Goal: Check status: Check status

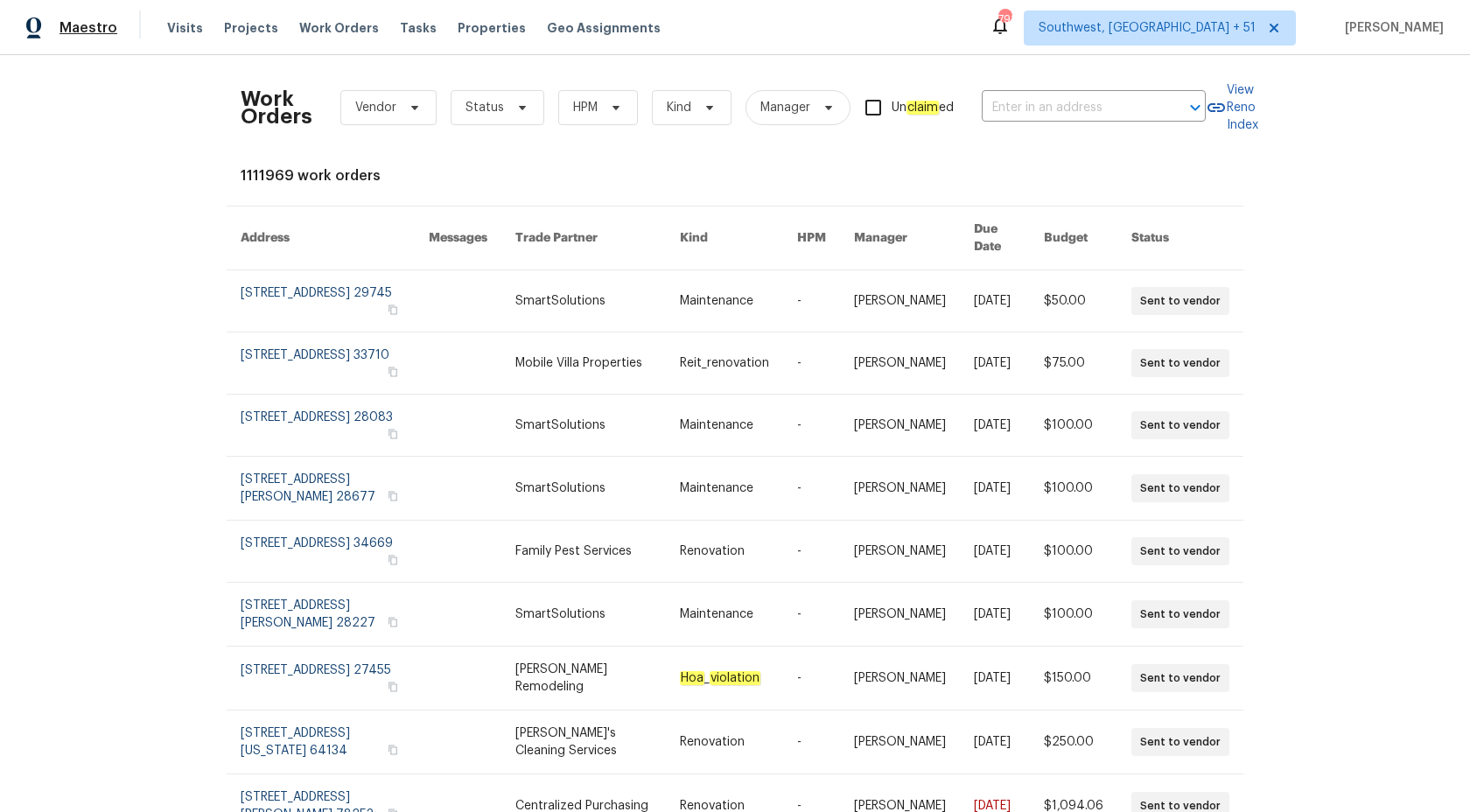
click at [76, 28] on span "Maestro" at bounding box center [88, 27] width 58 height 17
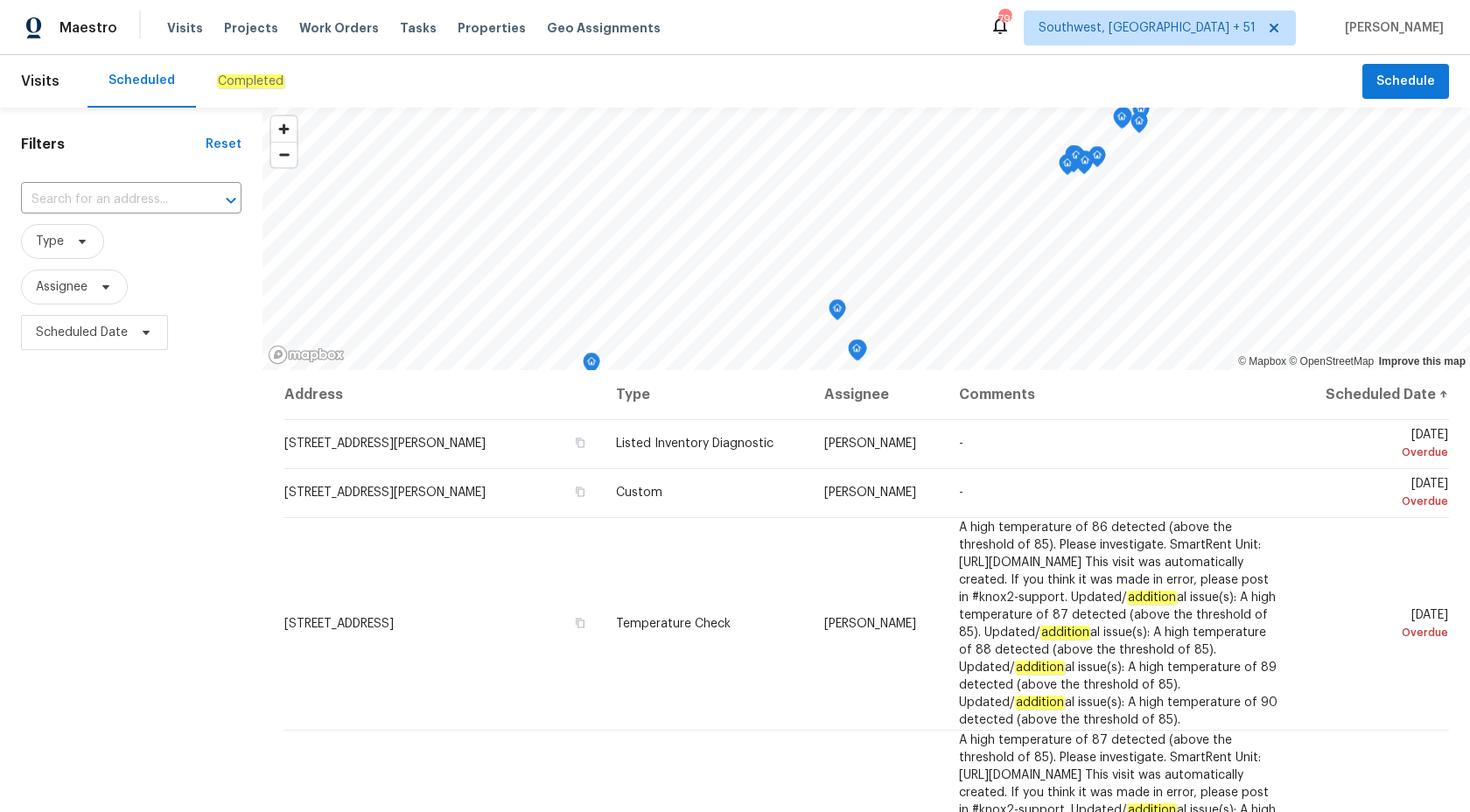
click at [261, 69] on div "Completed" at bounding box center [250, 81] width 109 height 52
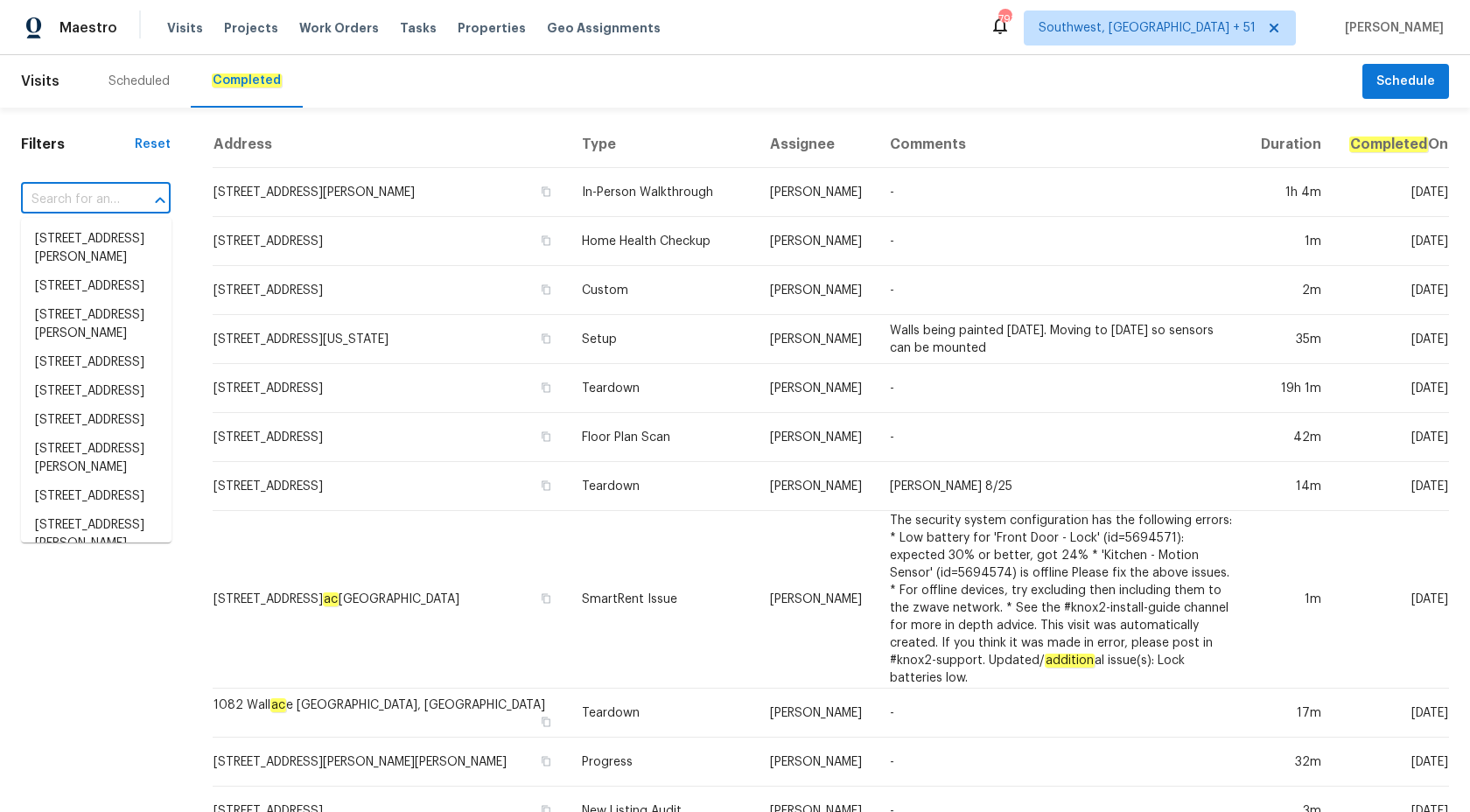
click at [61, 203] on input "text" at bounding box center [71, 199] width 101 height 27
paste input "8806 Glenside St, Huntersville, NC 28078"
type input "8806 Glenside St, Huntersville, NC 28078"
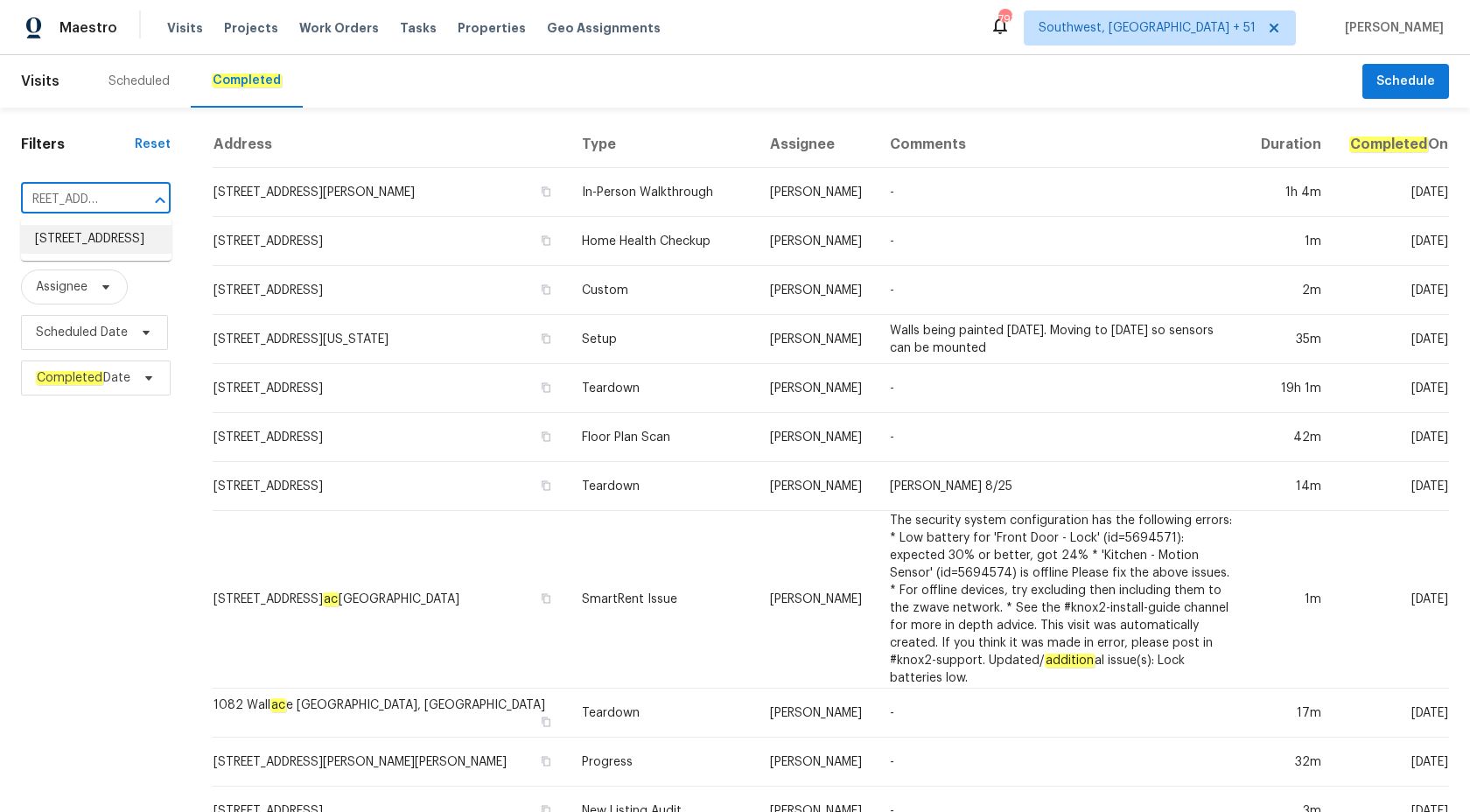
click at [101, 239] on li "8806 Glenside St, Huntersville, NC 28078" at bounding box center [96, 239] width 150 height 29
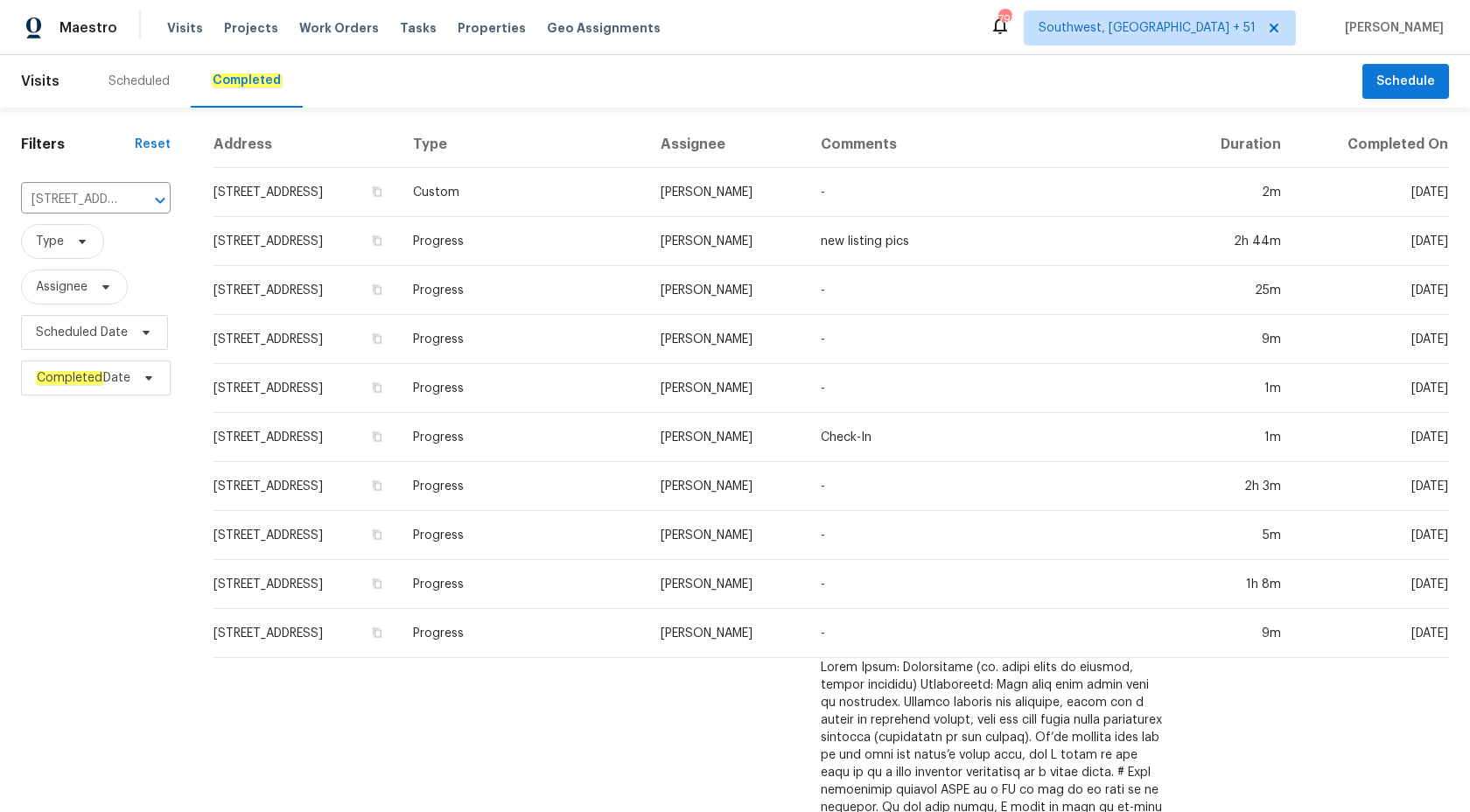
click at [869, 276] on td "-" at bounding box center [991, 290] width 371 height 49
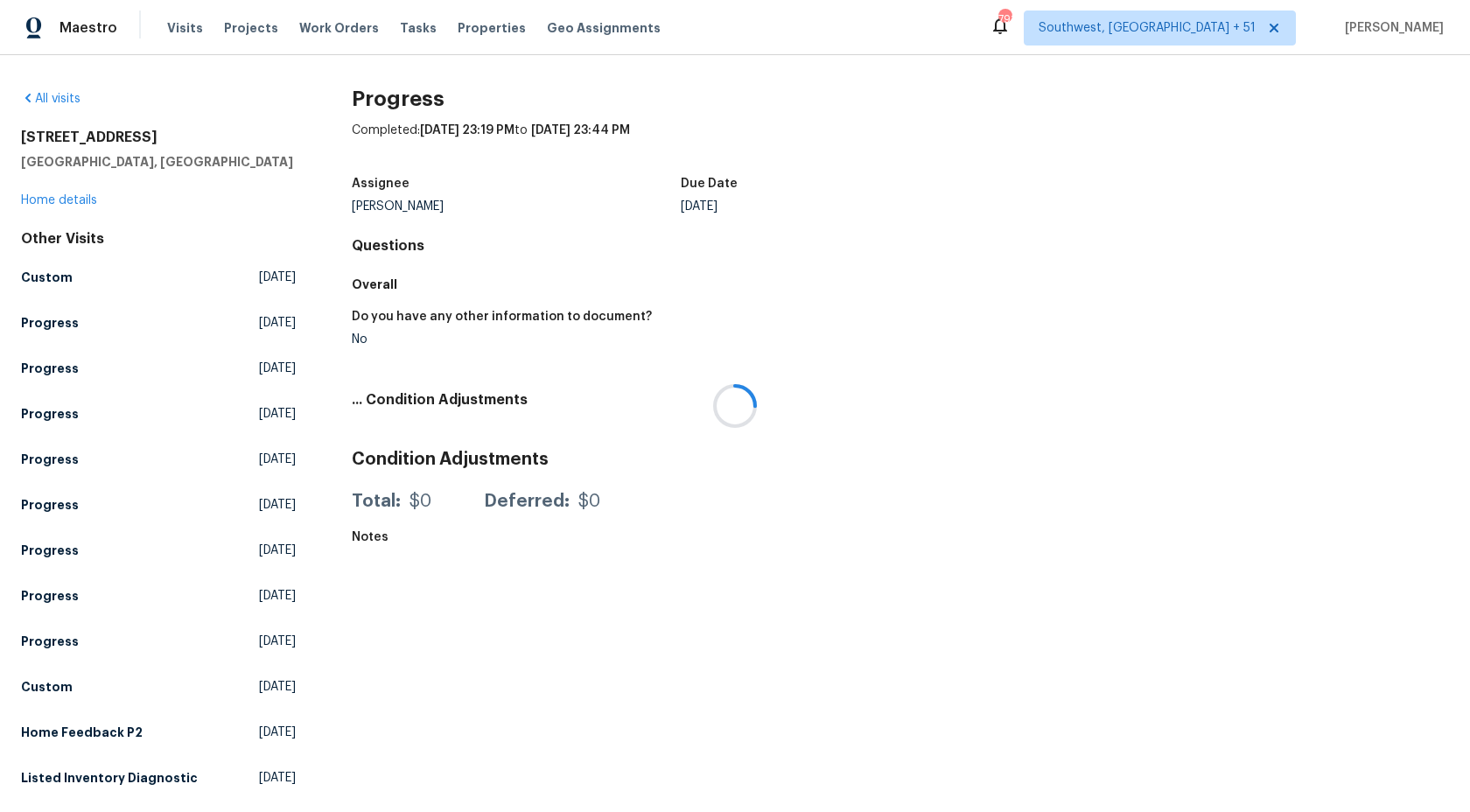
click at [50, 196] on div at bounding box center [735, 406] width 1470 height 812
click at [50, 199] on link "Home details" at bounding box center [59, 200] width 76 height 12
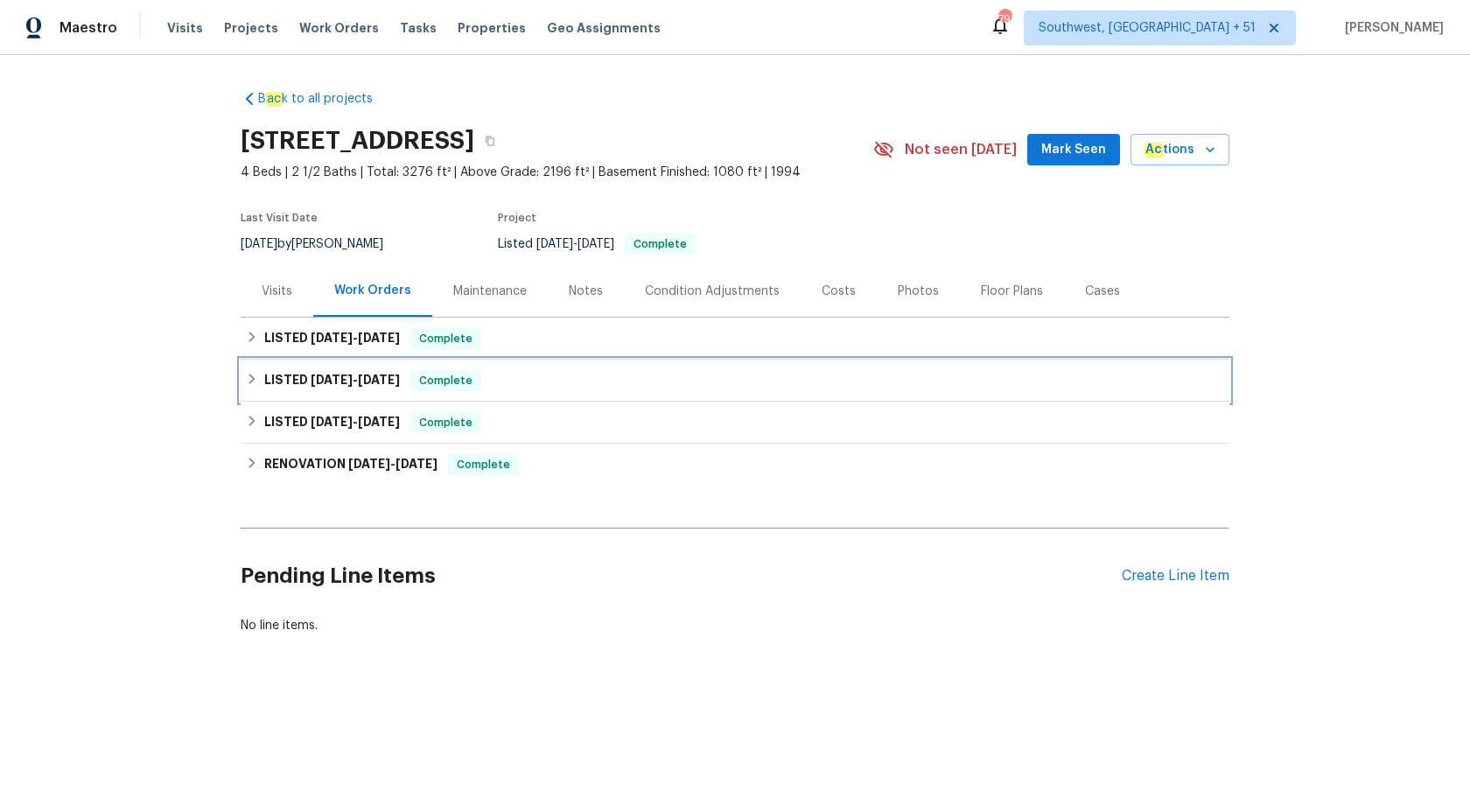
click at [423, 387] on span "Complete" at bounding box center [445, 380] width 67 height 17
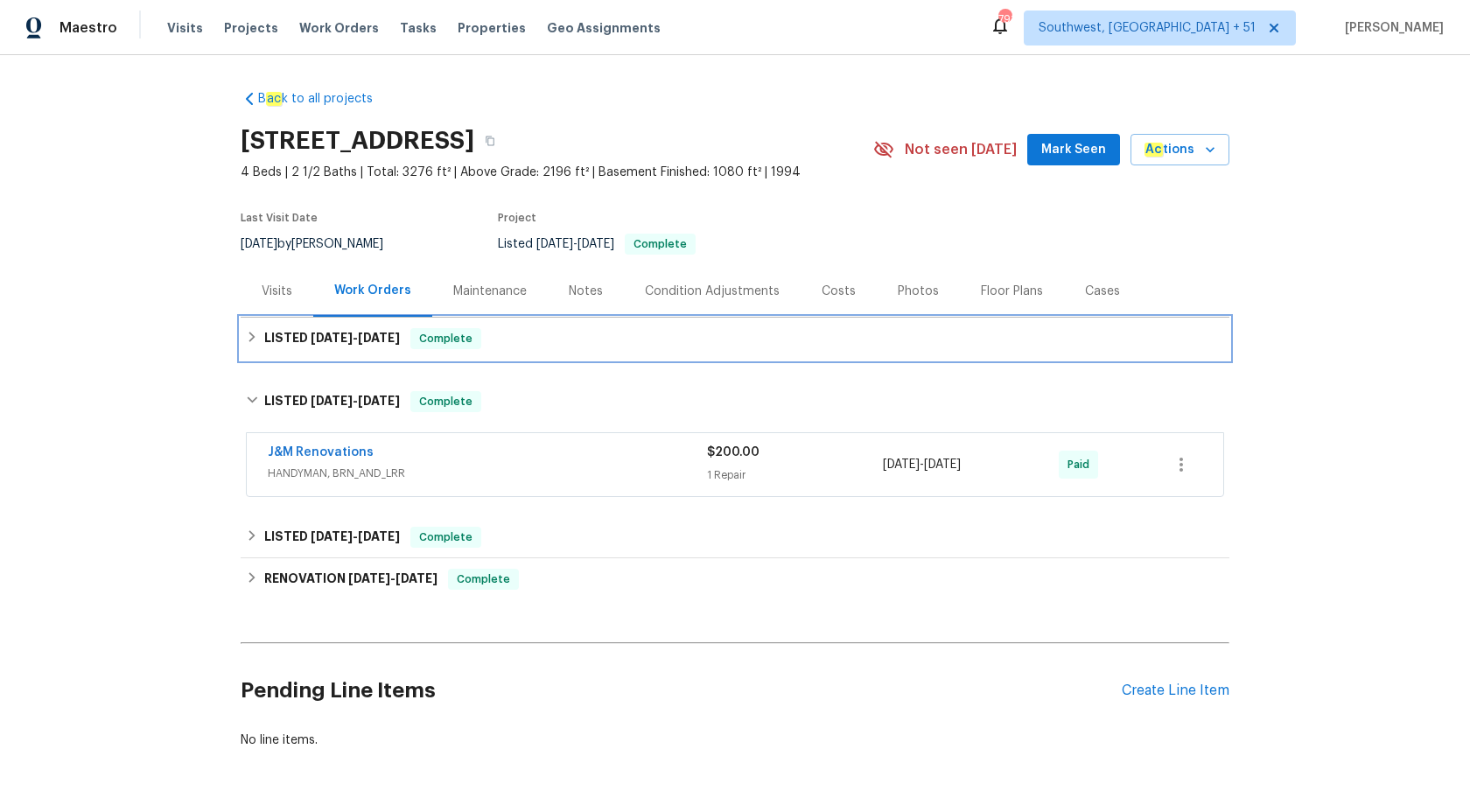
click at [421, 344] on span "Complete" at bounding box center [445, 338] width 67 height 17
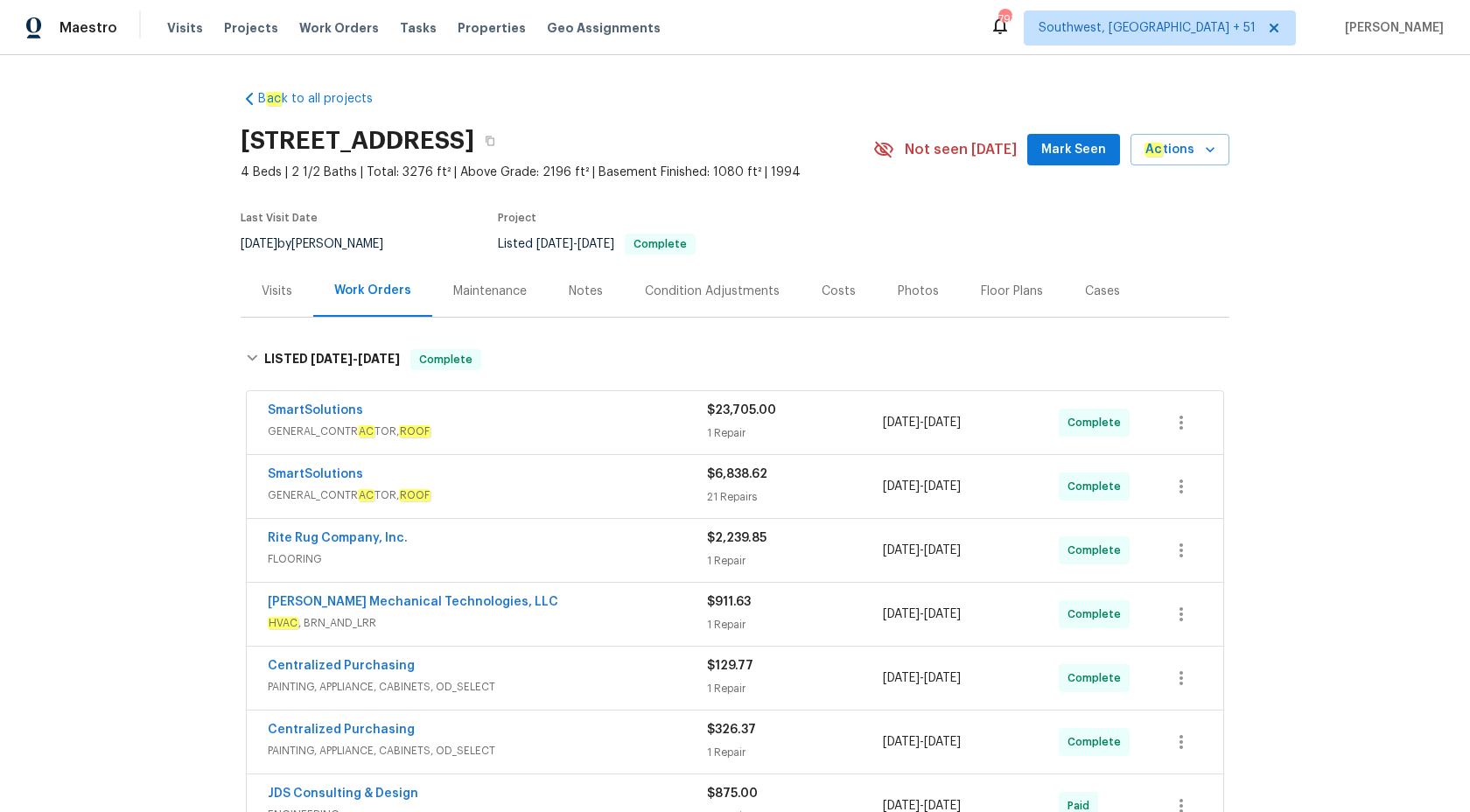
click at [740, 424] on div "1 Repair" at bounding box center [795, 432] width 176 height 17
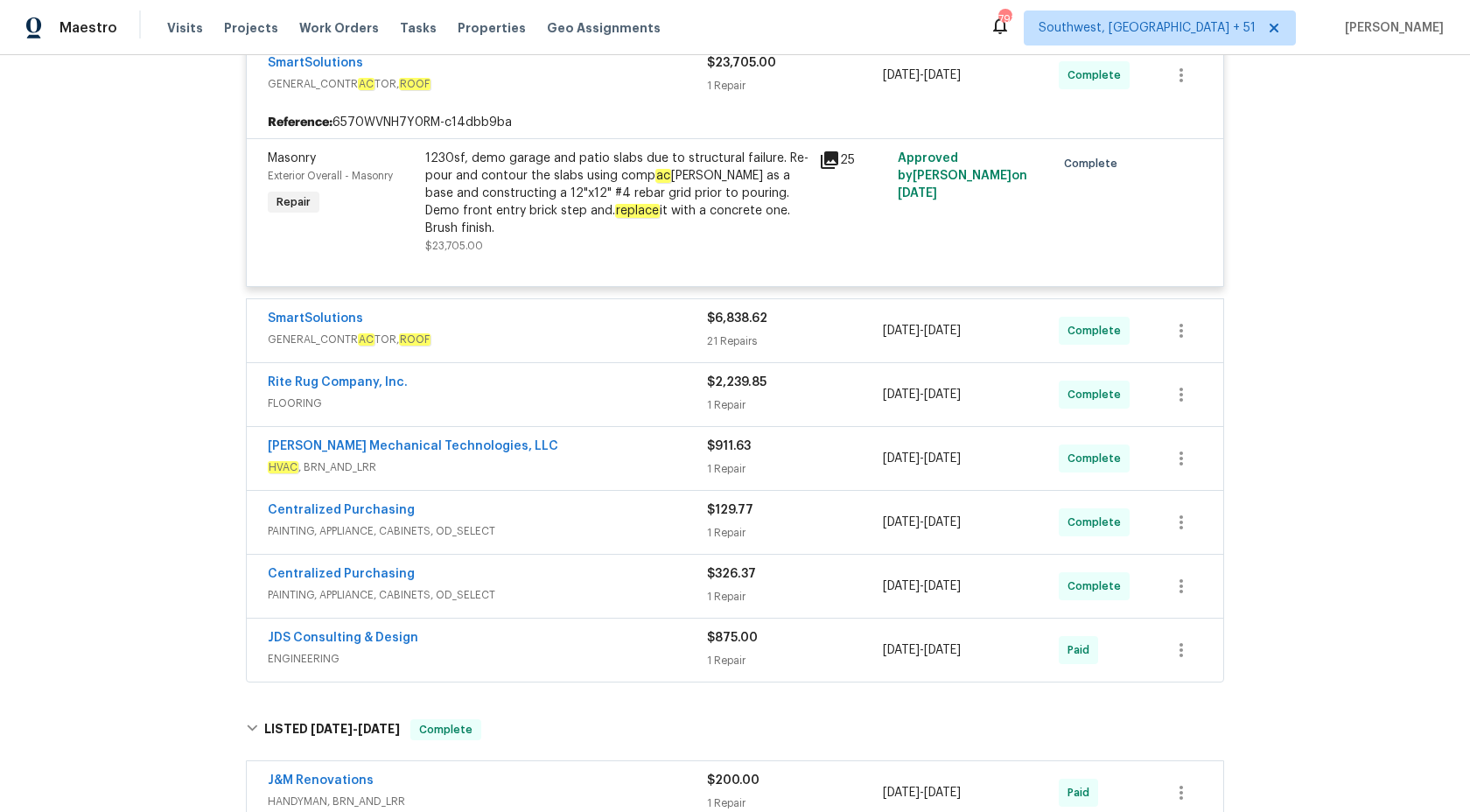
scroll to position [364, 0]
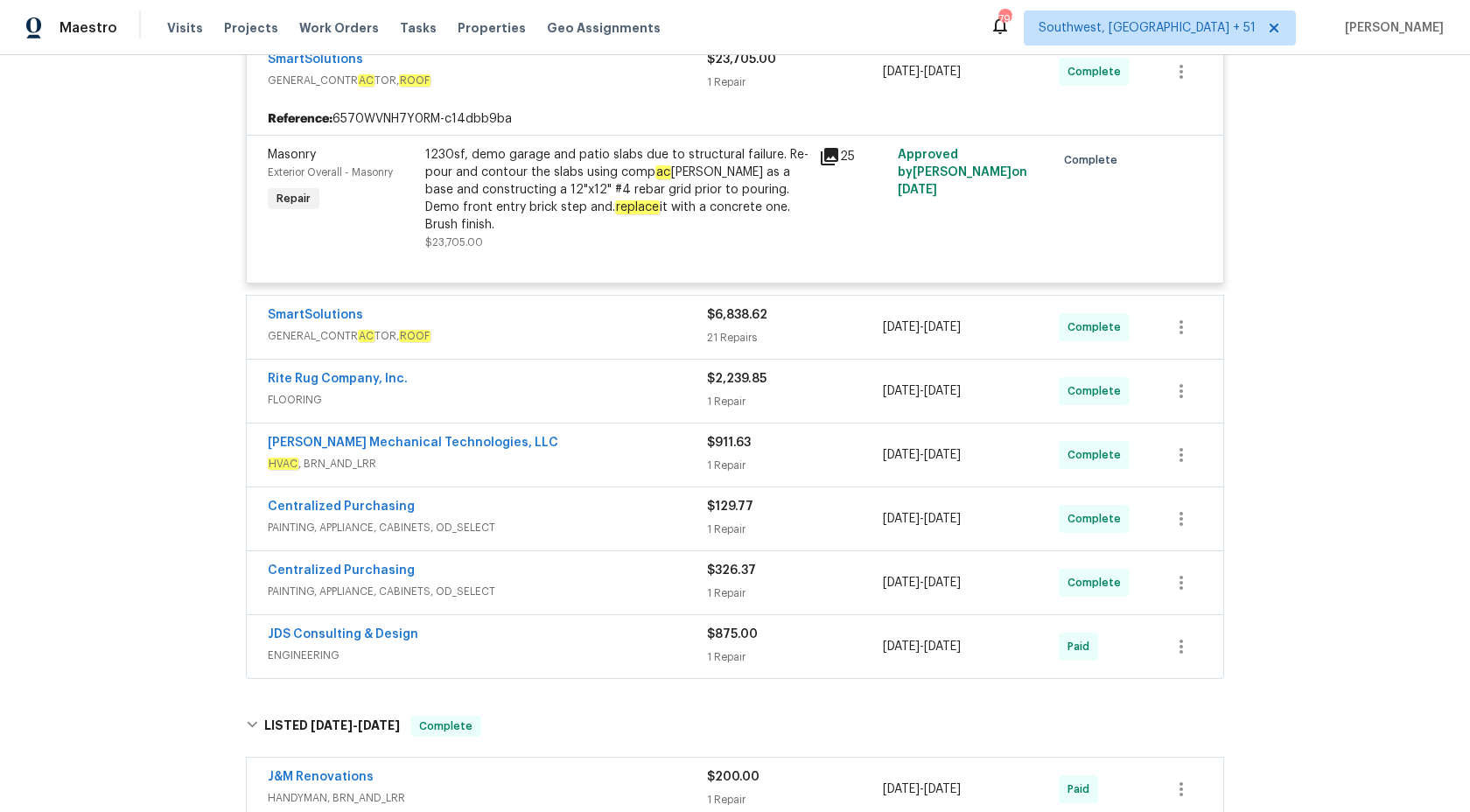
click at [587, 434] on div "Johnson's Mechanical Technologies, LLC" at bounding box center [487, 444] width 439 height 21
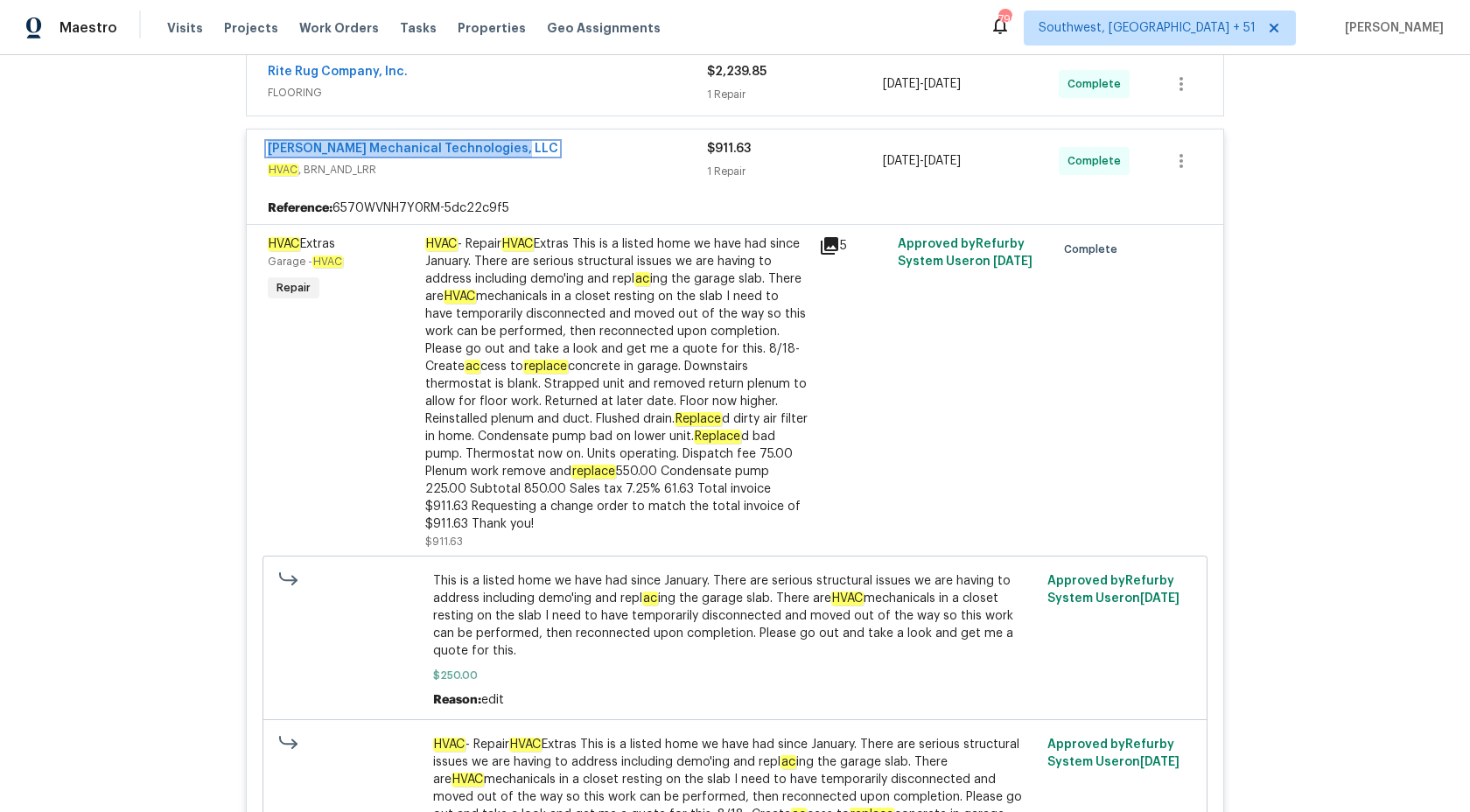
scroll to position [534, 0]
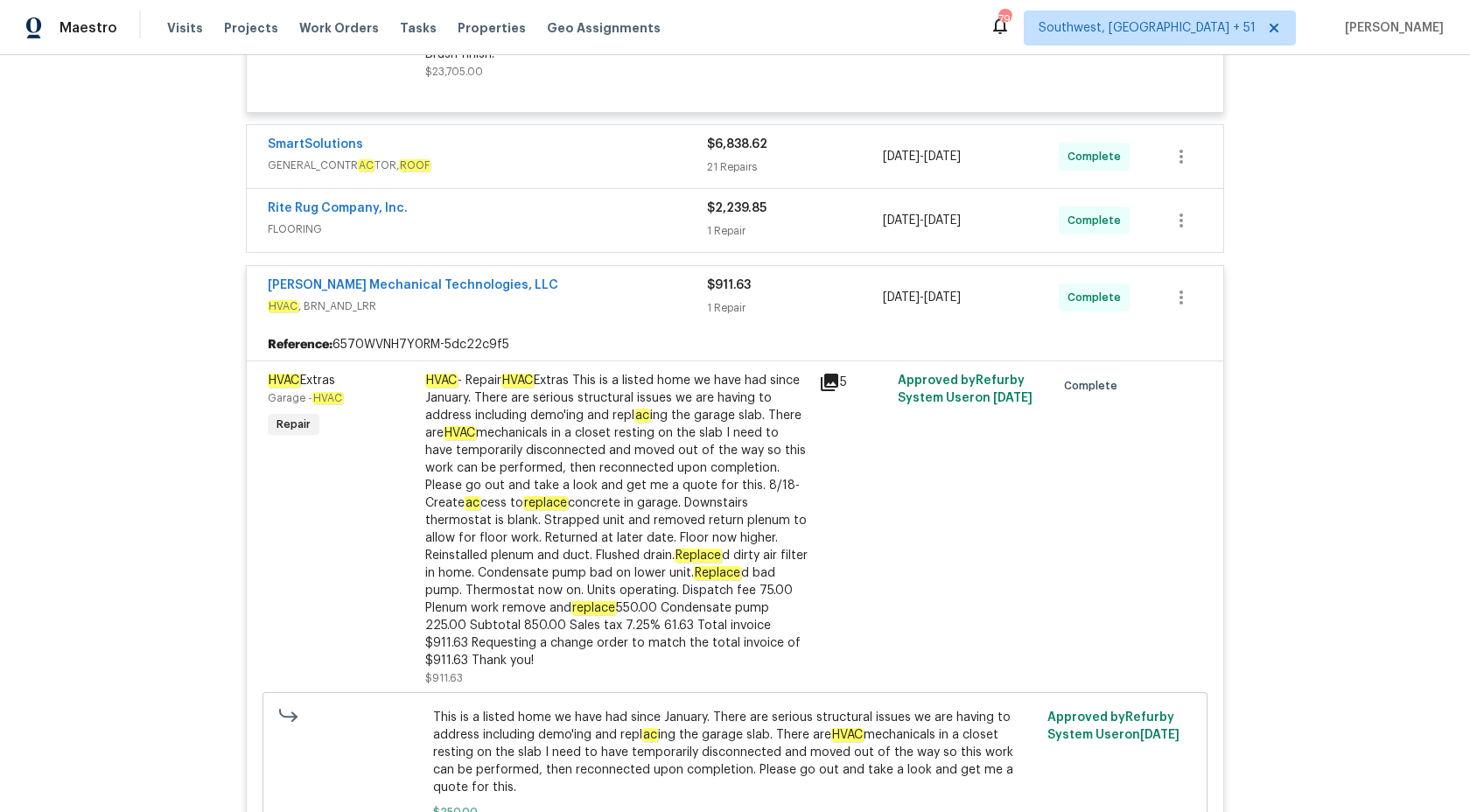
click at [744, 277] on div "$911.63 1 Repair" at bounding box center [795, 297] width 176 height 42
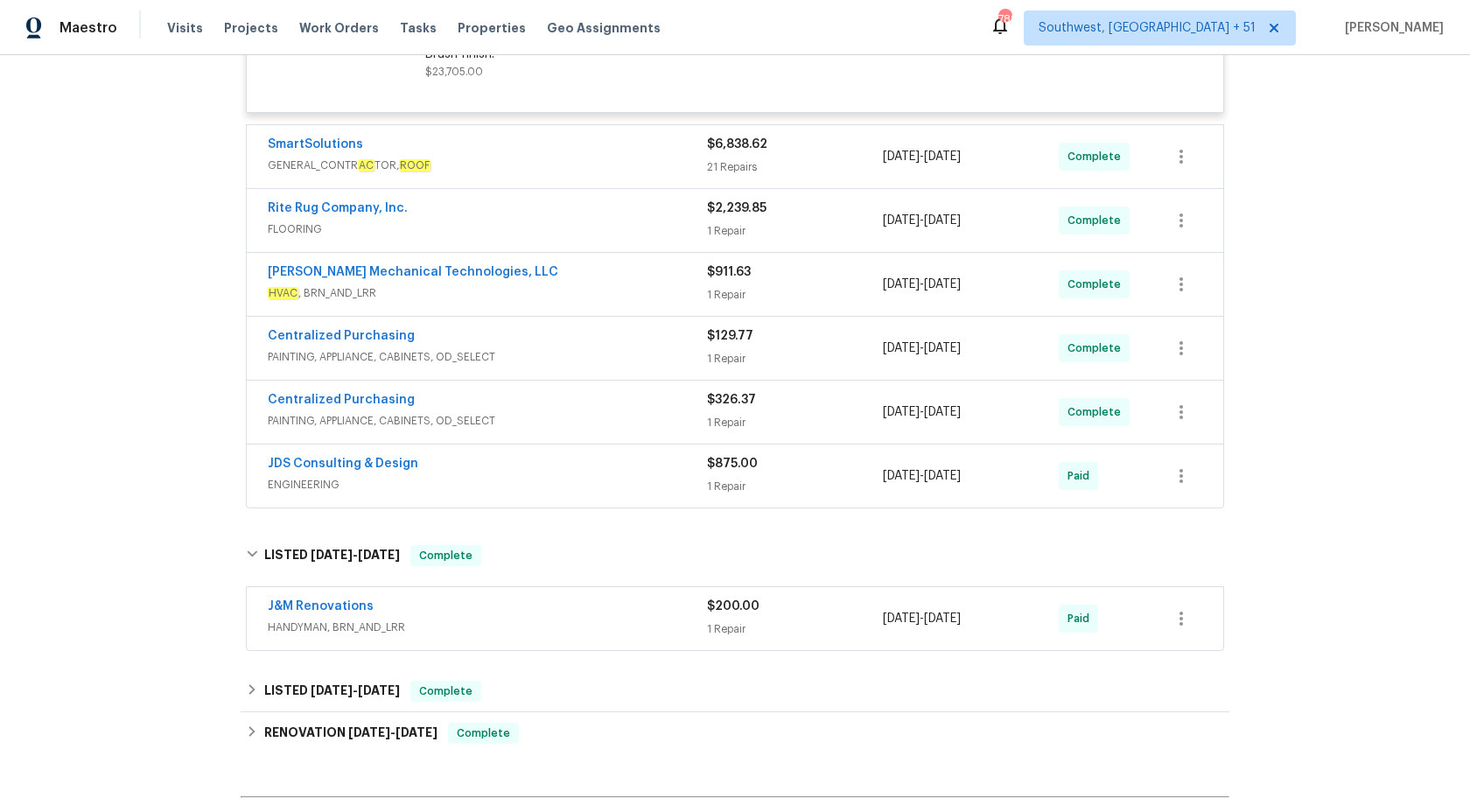
click at [690, 391] on div "Centralized Purchasing" at bounding box center [487, 401] width 439 height 21
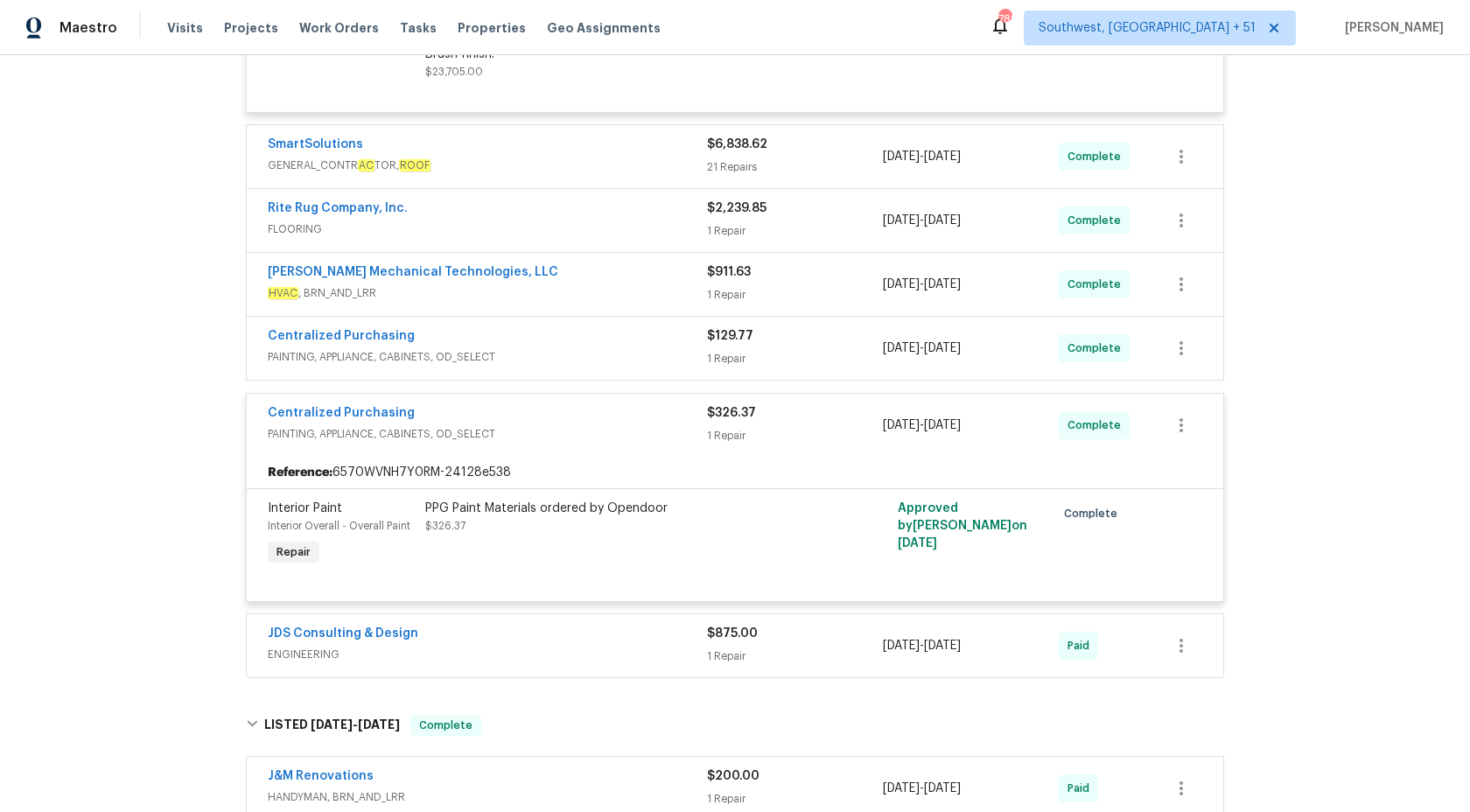
click at [700, 404] on div "Centralized Purchasing" at bounding box center [487, 414] width 439 height 21
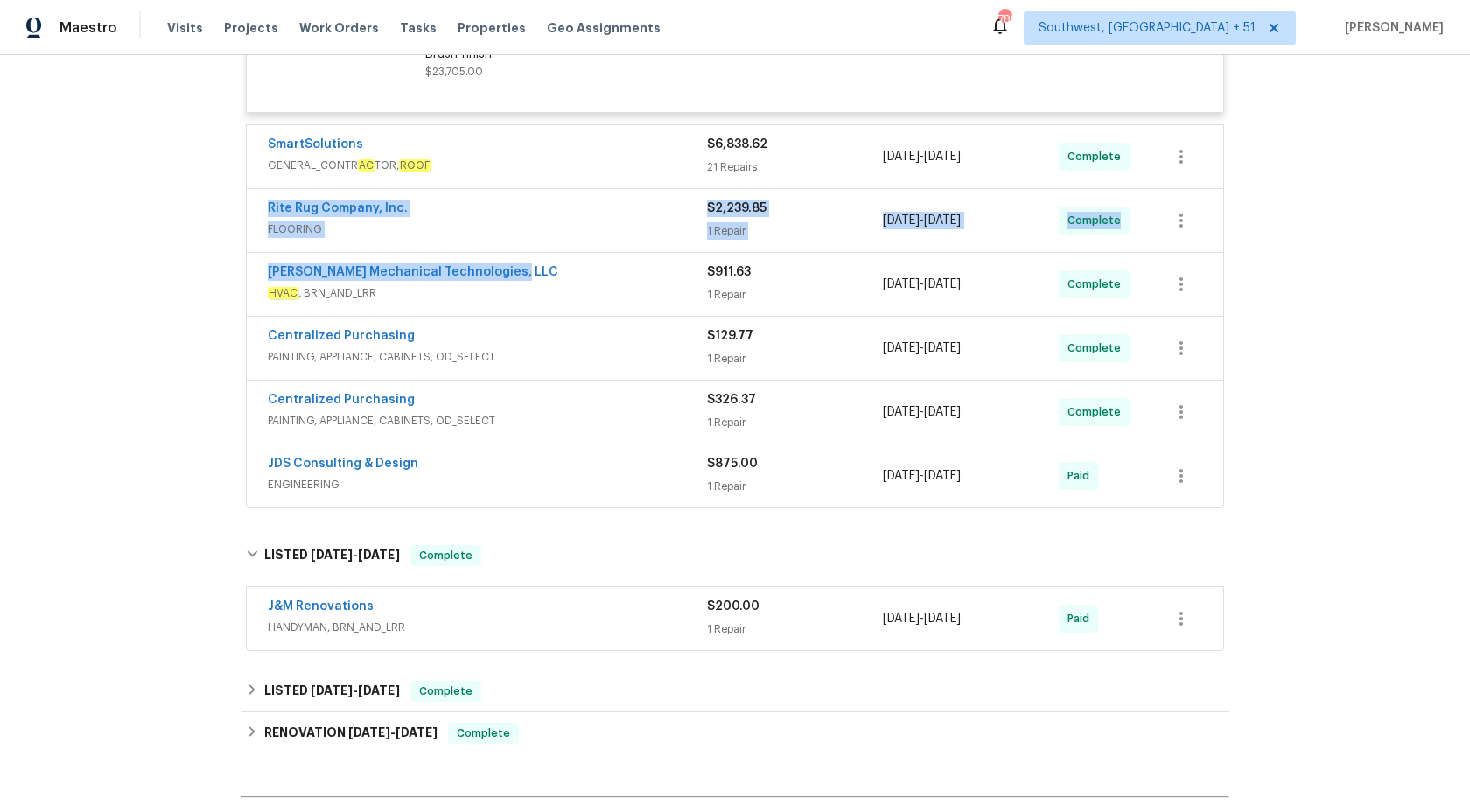
drag, startPoint x: 634, startPoint y: 178, endPoint x: 686, endPoint y: 250, distance: 89.1
click at [687, 251] on div "SmartSolutions GENERAL_CONTR AC TOR, ROOF $23,705.00 1 Repair 8/15/2025 - 8/15/…" at bounding box center [735, 183] width 978 height 652
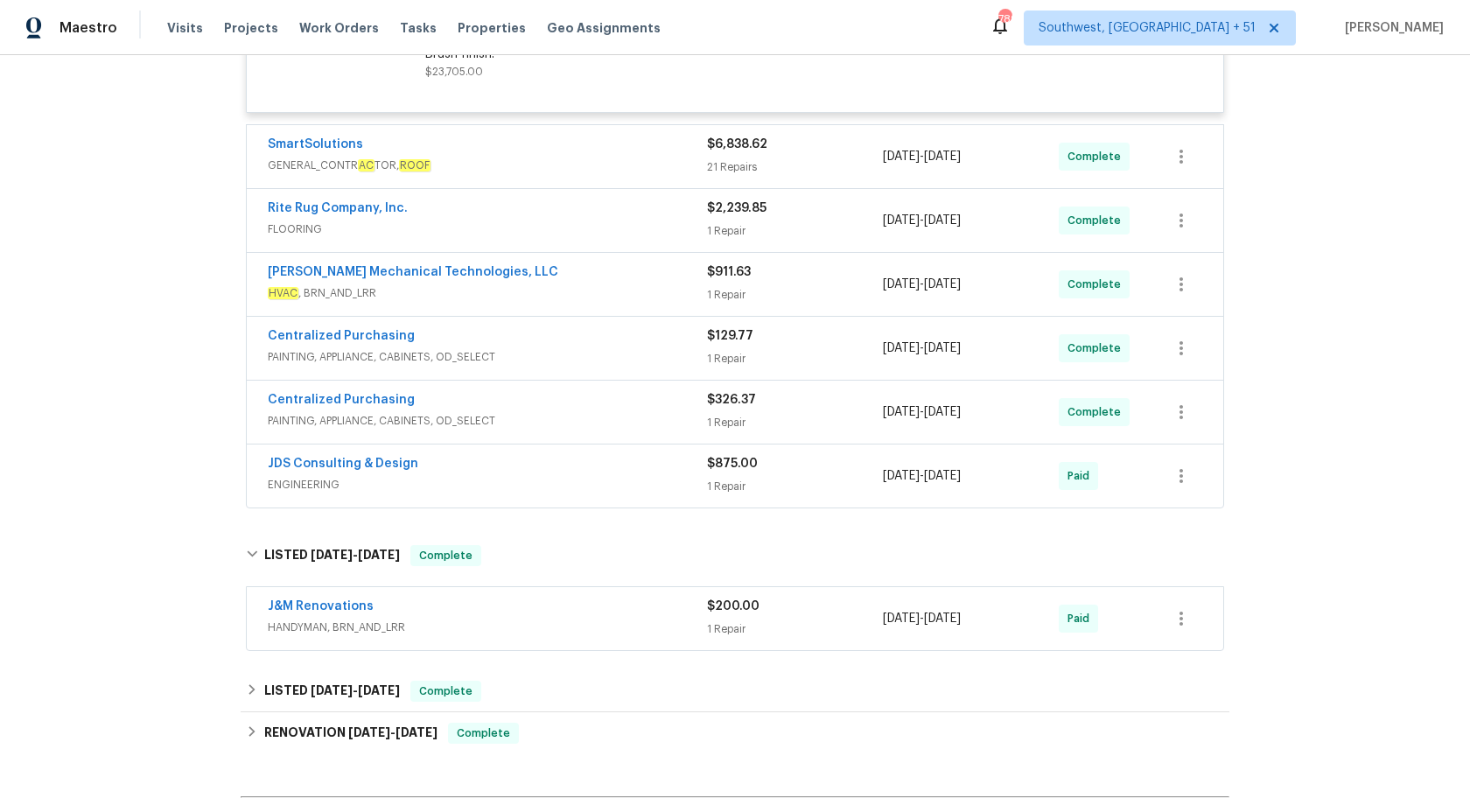
click at [652, 157] on span "GENERAL_CONTR AC TOR, ROOF" at bounding box center [487, 165] width 439 height 17
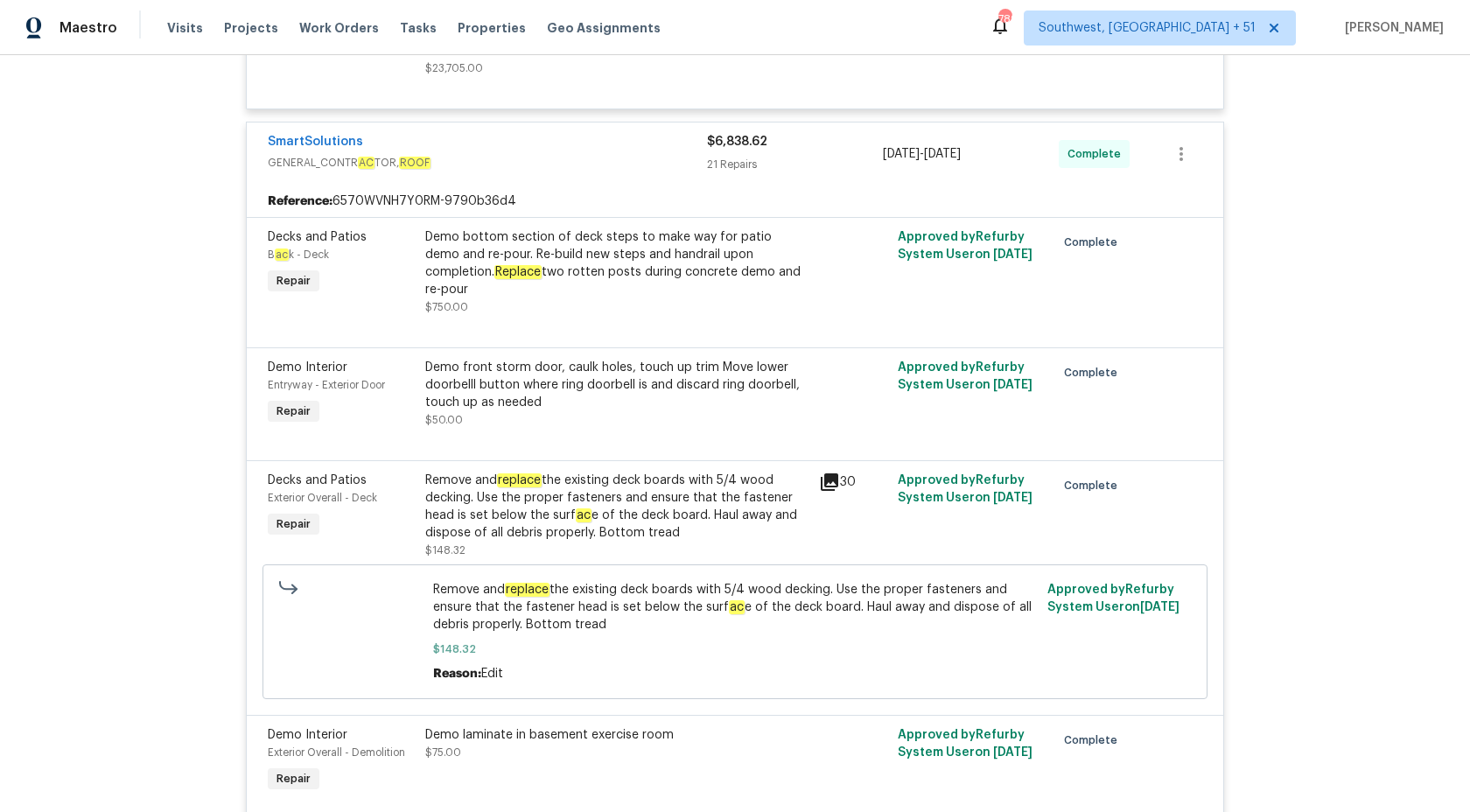
scroll to position [541, 0]
click at [73, 32] on span "Maestro" at bounding box center [88, 27] width 58 height 17
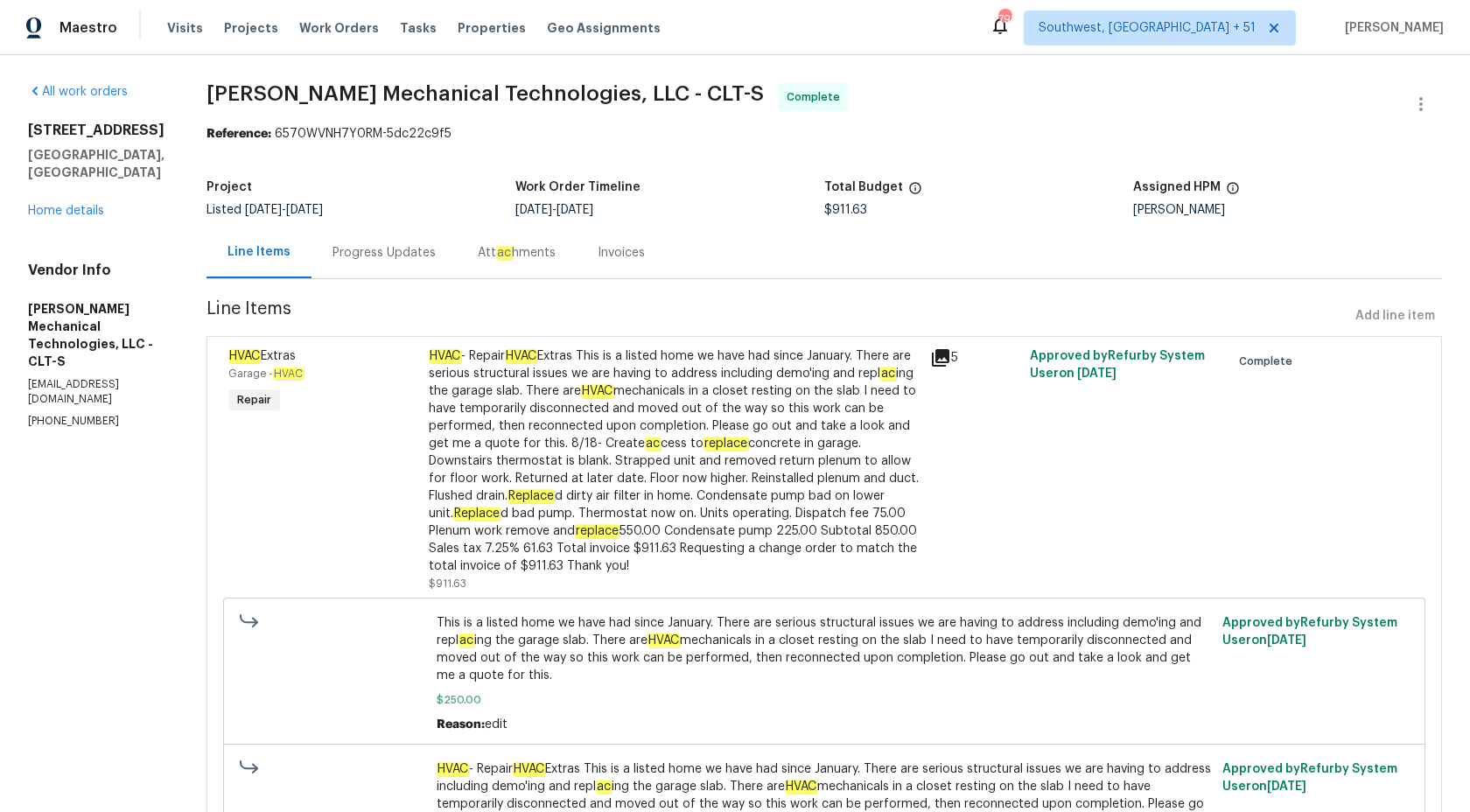
click at [405, 253] on div "Progress Updates" at bounding box center [383, 252] width 103 height 17
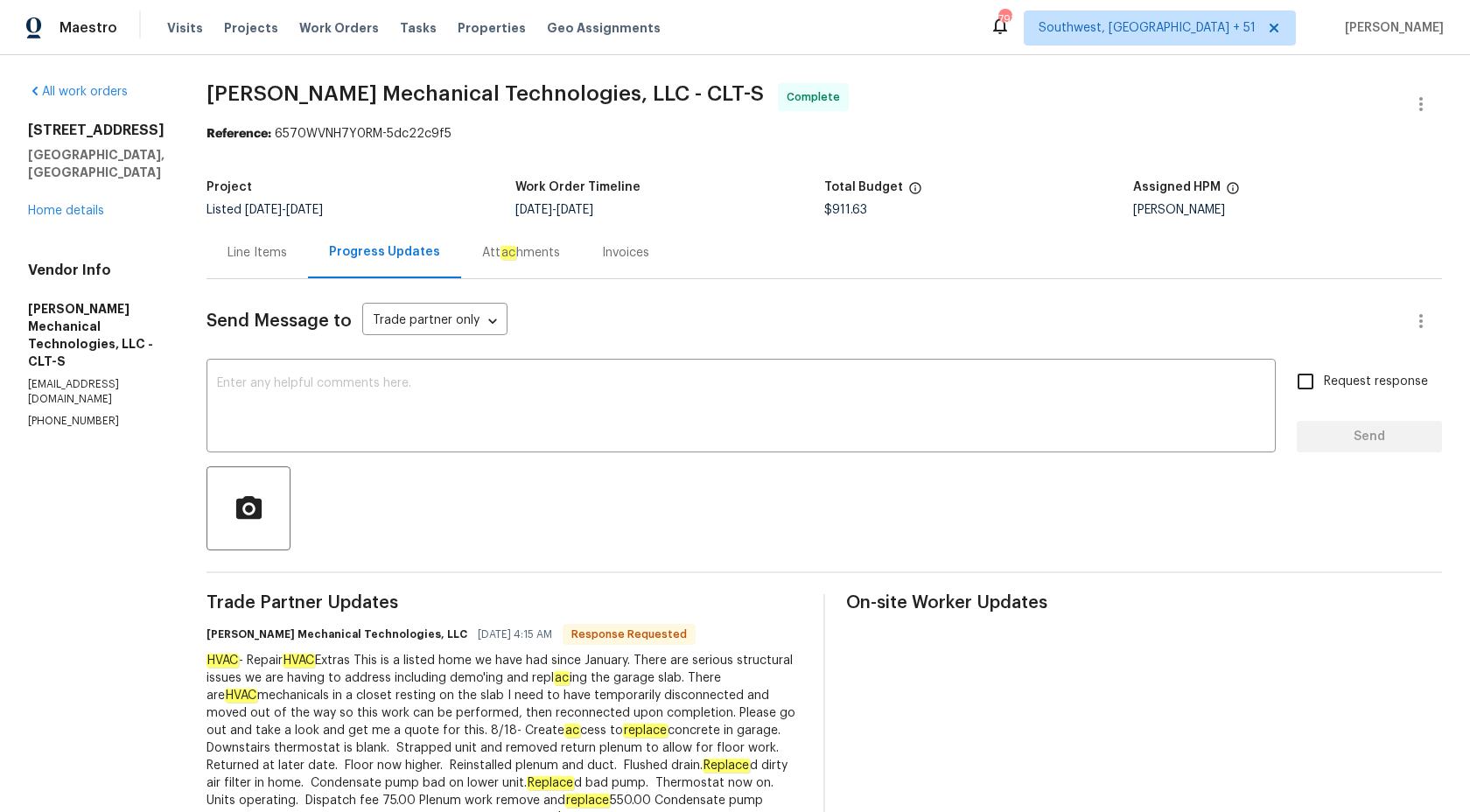
scroll to position [379, 0]
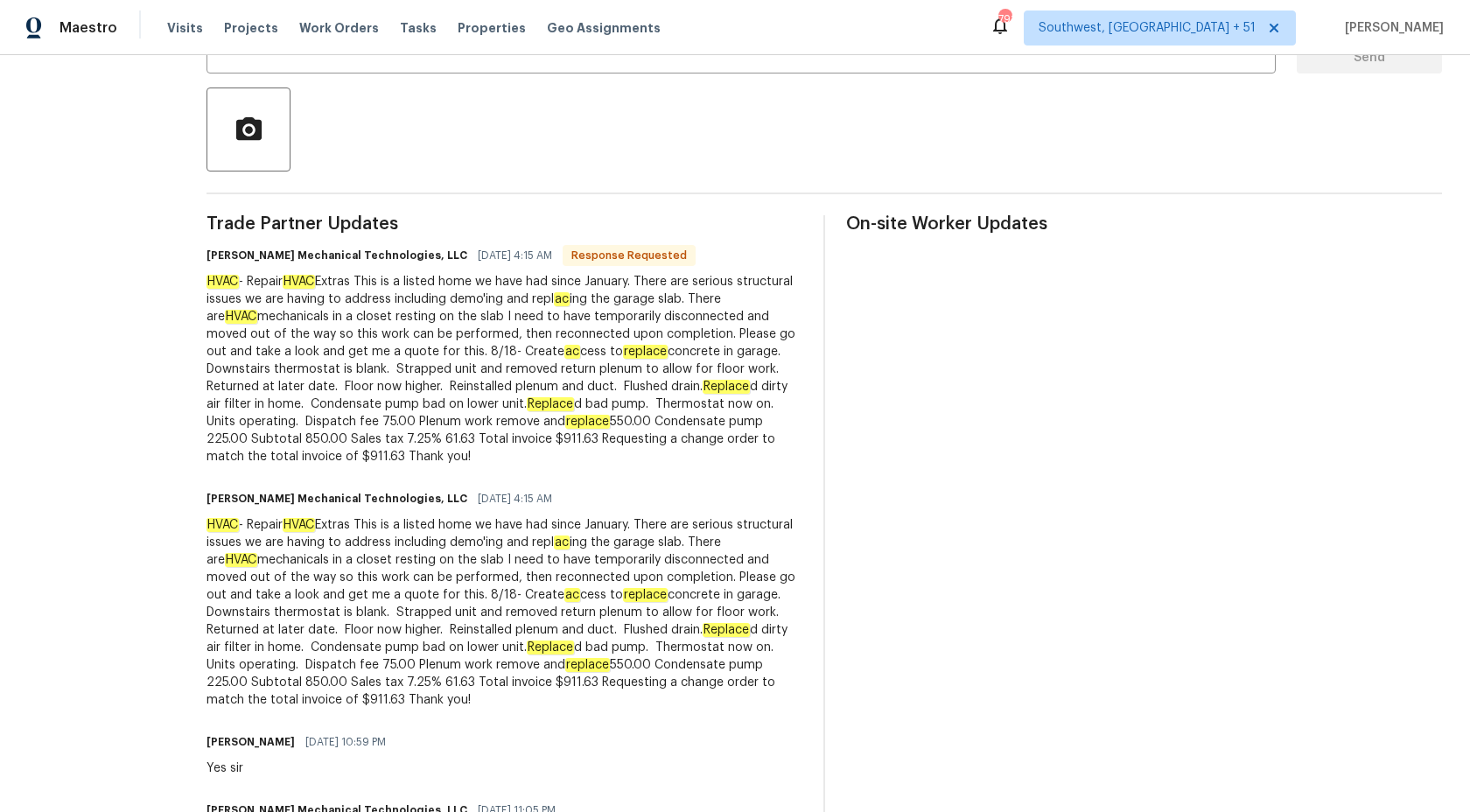
drag, startPoint x: 241, startPoint y: 279, endPoint x: 541, endPoint y: 468, distance: 355.3
click at [541, 468] on div "All work orders 8806 Glenside St Huntersville, NC 28078 Home details Vendor Inf…" at bounding box center [735, 404] width 1470 height 1457
copy div "HVAC - Repair HVAC Extras This is a listed home we have had since January. Ther…"
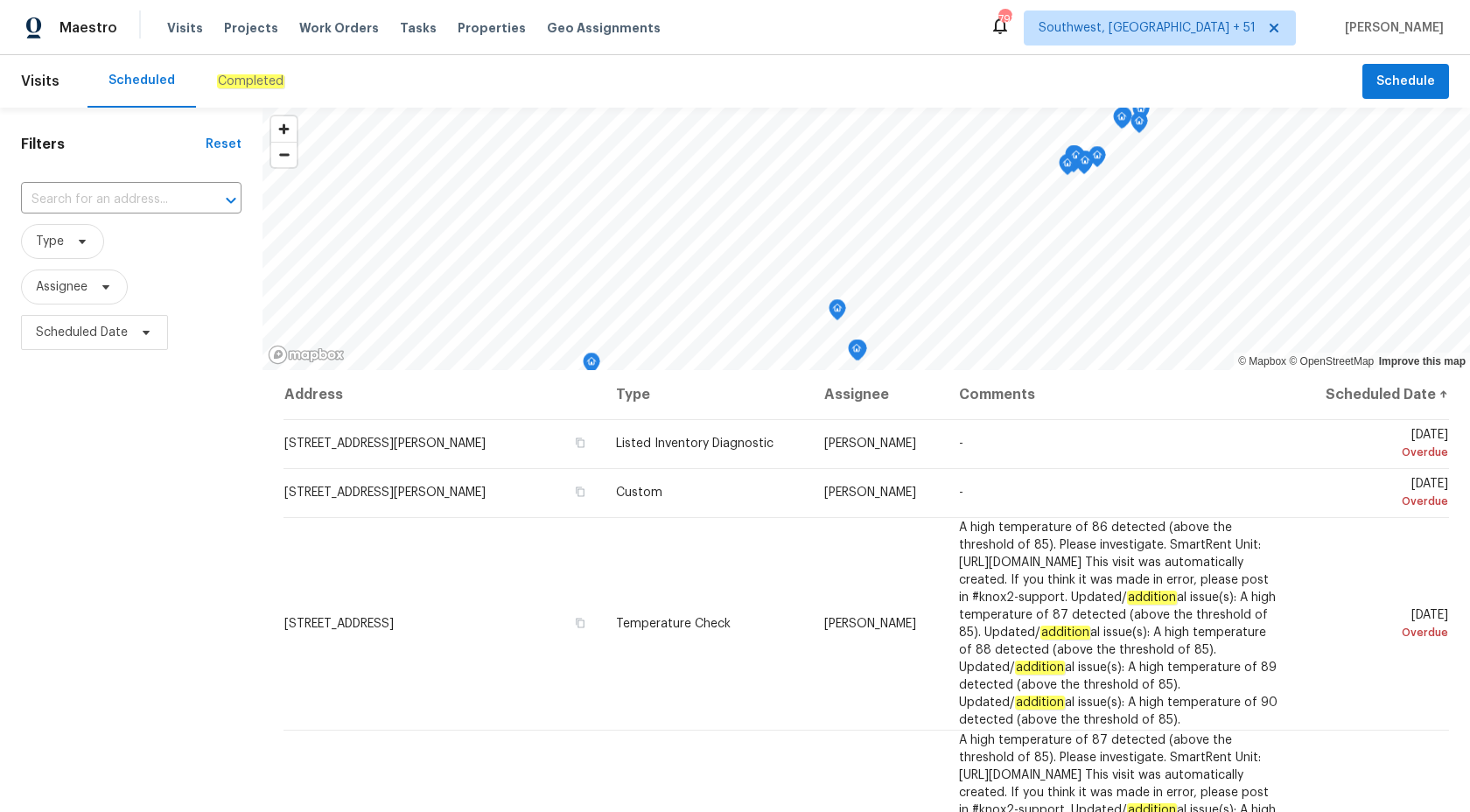
click at [236, 91] on div "Completed" at bounding box center [250, 81] width 109 height 52
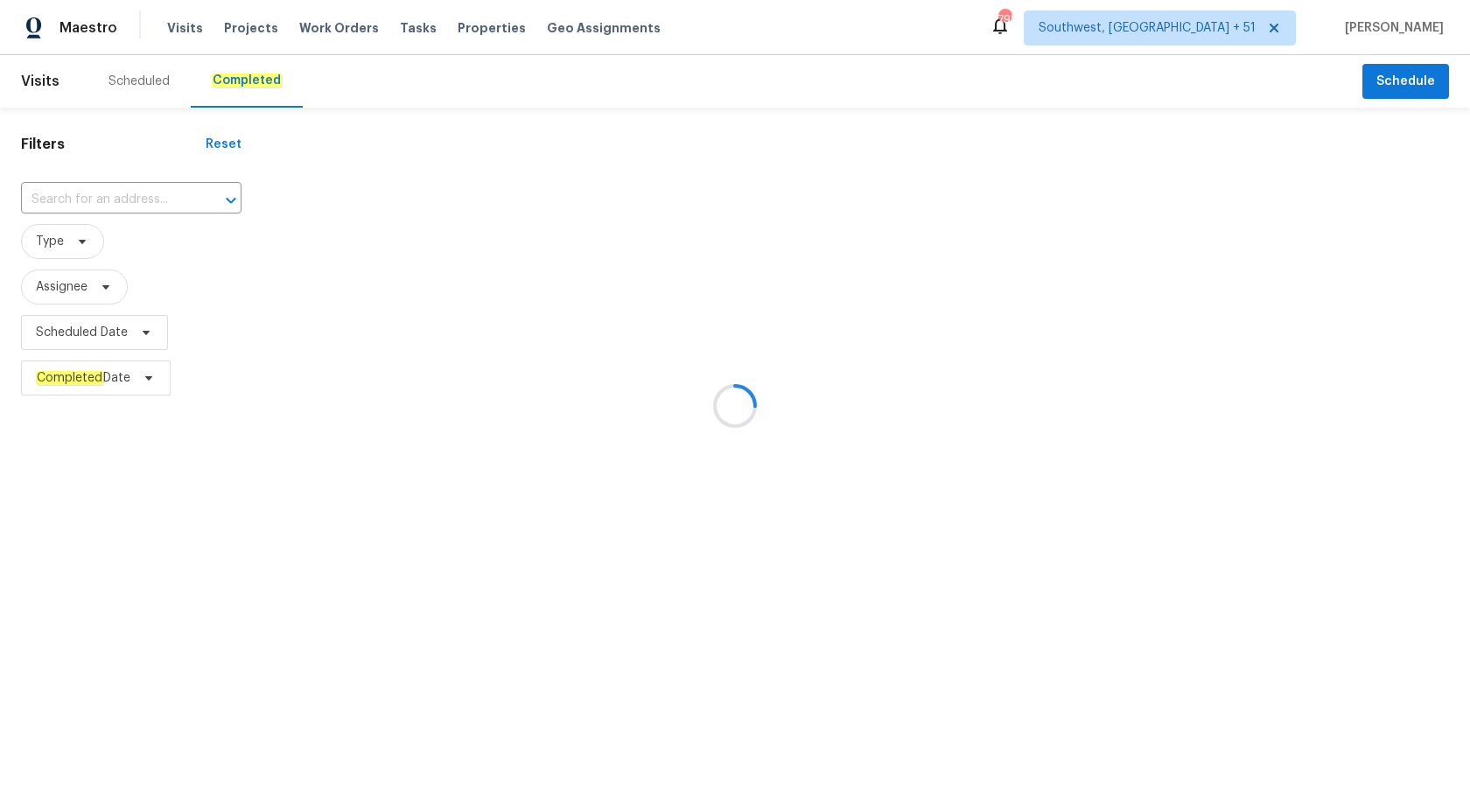
click at [80, 204] on div at bounding box center [735, 406] width 1470 height 812
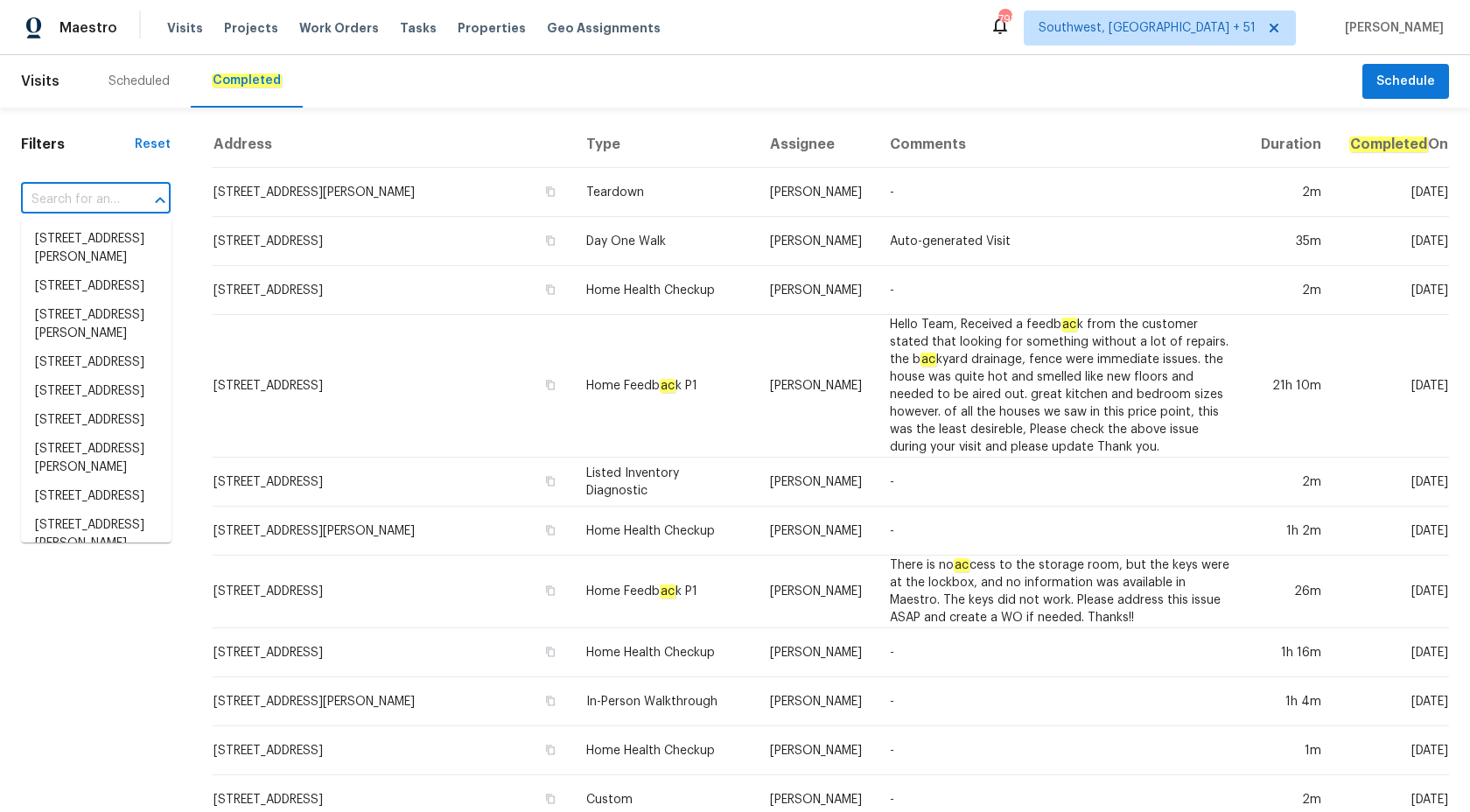
click at [80, 202] on input "text" at bounding box center [71, 199] width 101 height 27
paste input "2381 Gross Point Ln, Wildwood, MO 63011"
type input "2381 Gross Point Ln, Wildwood, MO 63011"
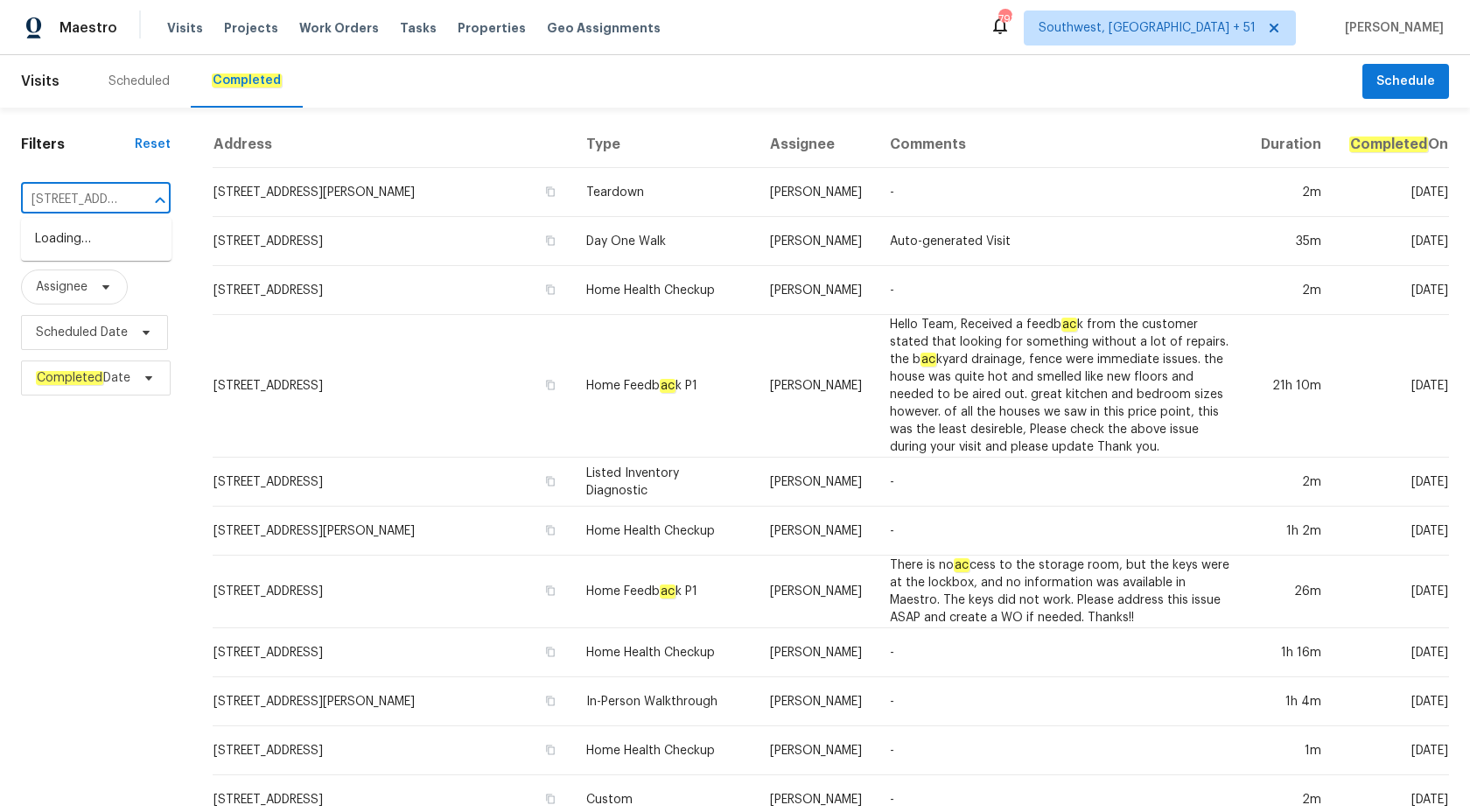
scroll to position [0, 148]
click at [115, 254] on li "2381 Gross Point Ln, Wildwood, MO 63011" at bounding box center [96, 239] width 150 height 29
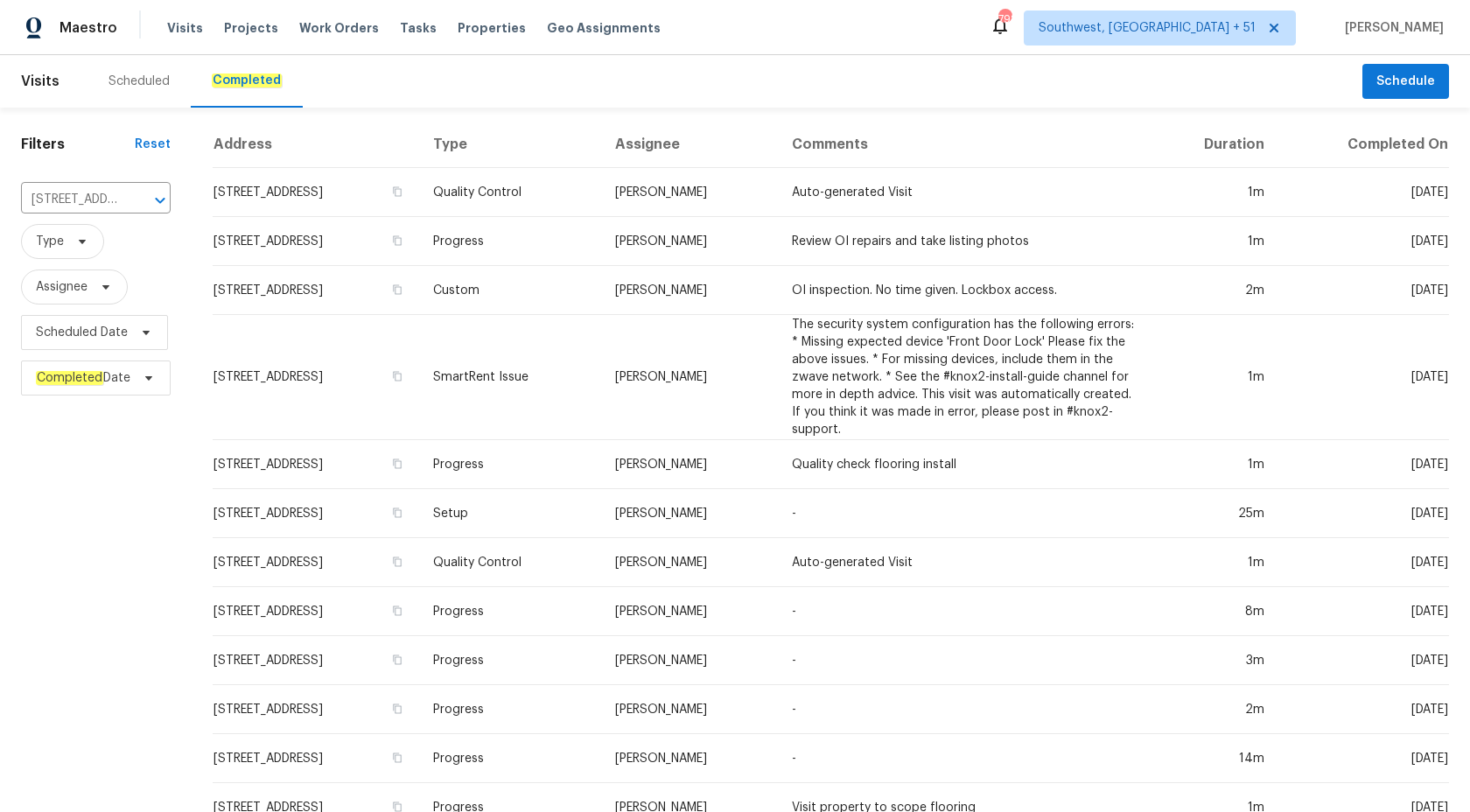
click at [882, 320] on td "The security system configuration has the following errors: * Missing expected …" at bounding box center [963, 377] width 371 height 125
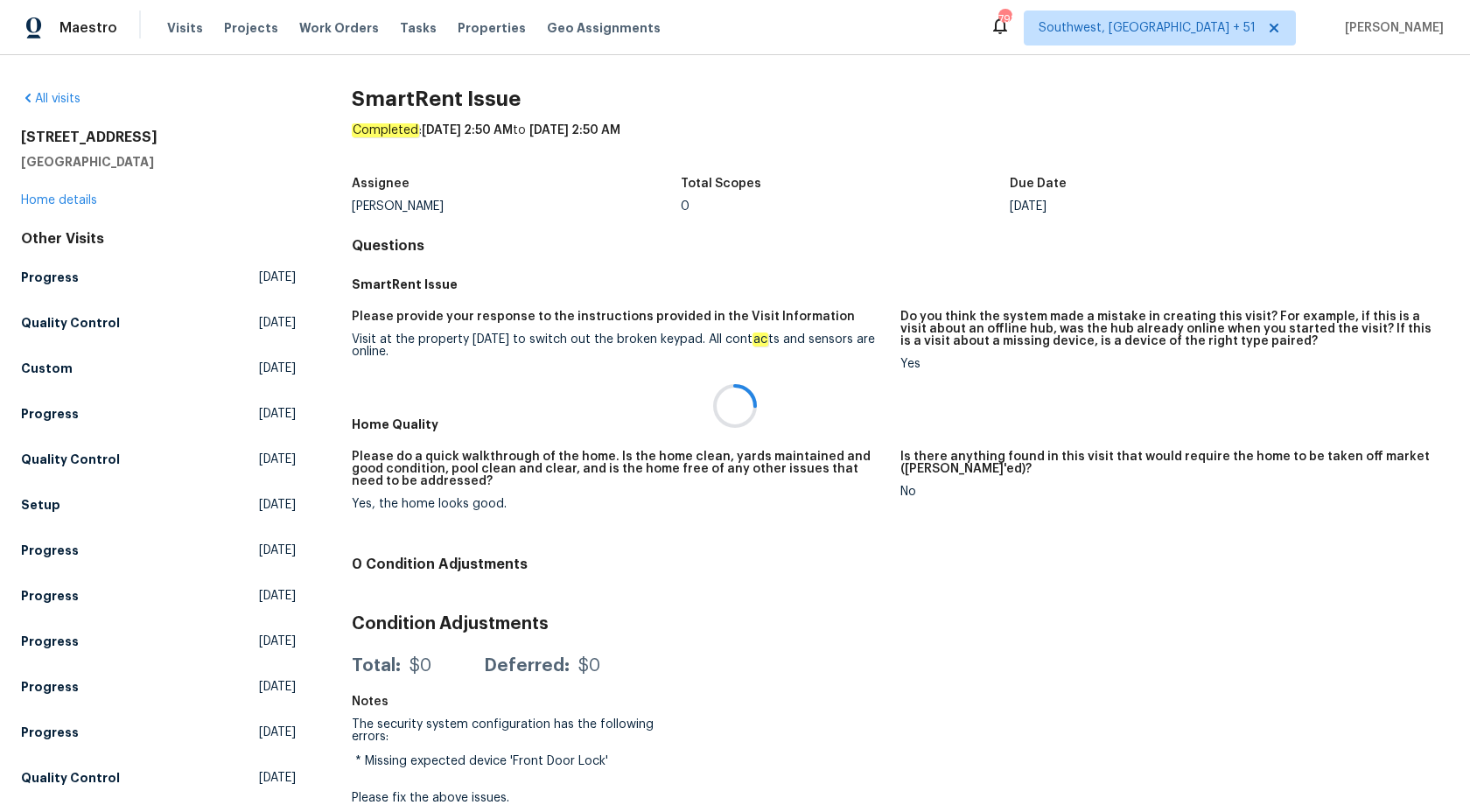
click at [74, 198] on div at bounding box center [735, 406] width 1470 height 812
click at [74, 198] on link "Home details" at bounding box center [59, 200] width 76 height 12
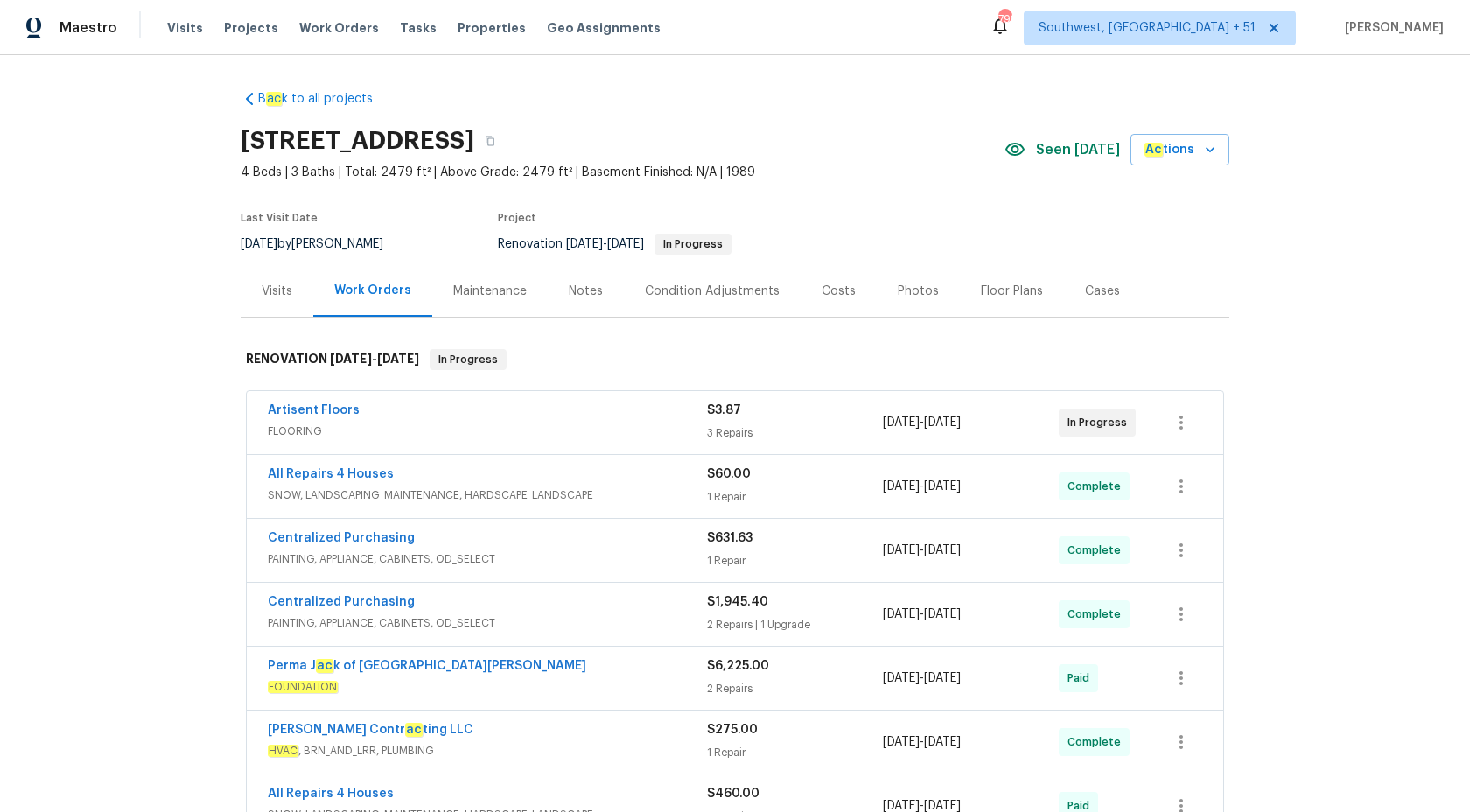
click at [75, 45] on div "Maestro" at bounding box center [58, 27] width 117 height 35
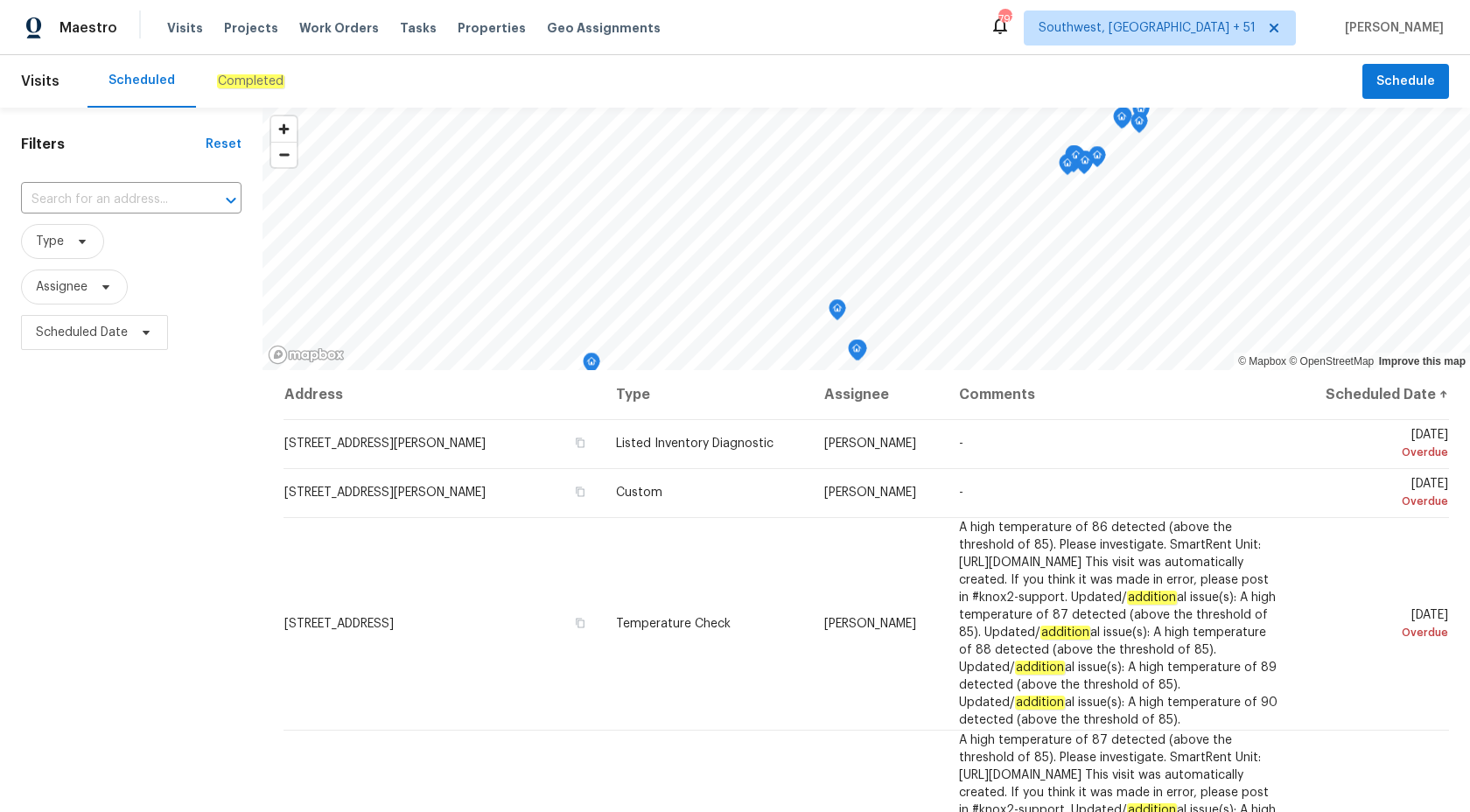
click at [257, 70] on div "Completed" at bounding box center [250, 81] width 109 height 52
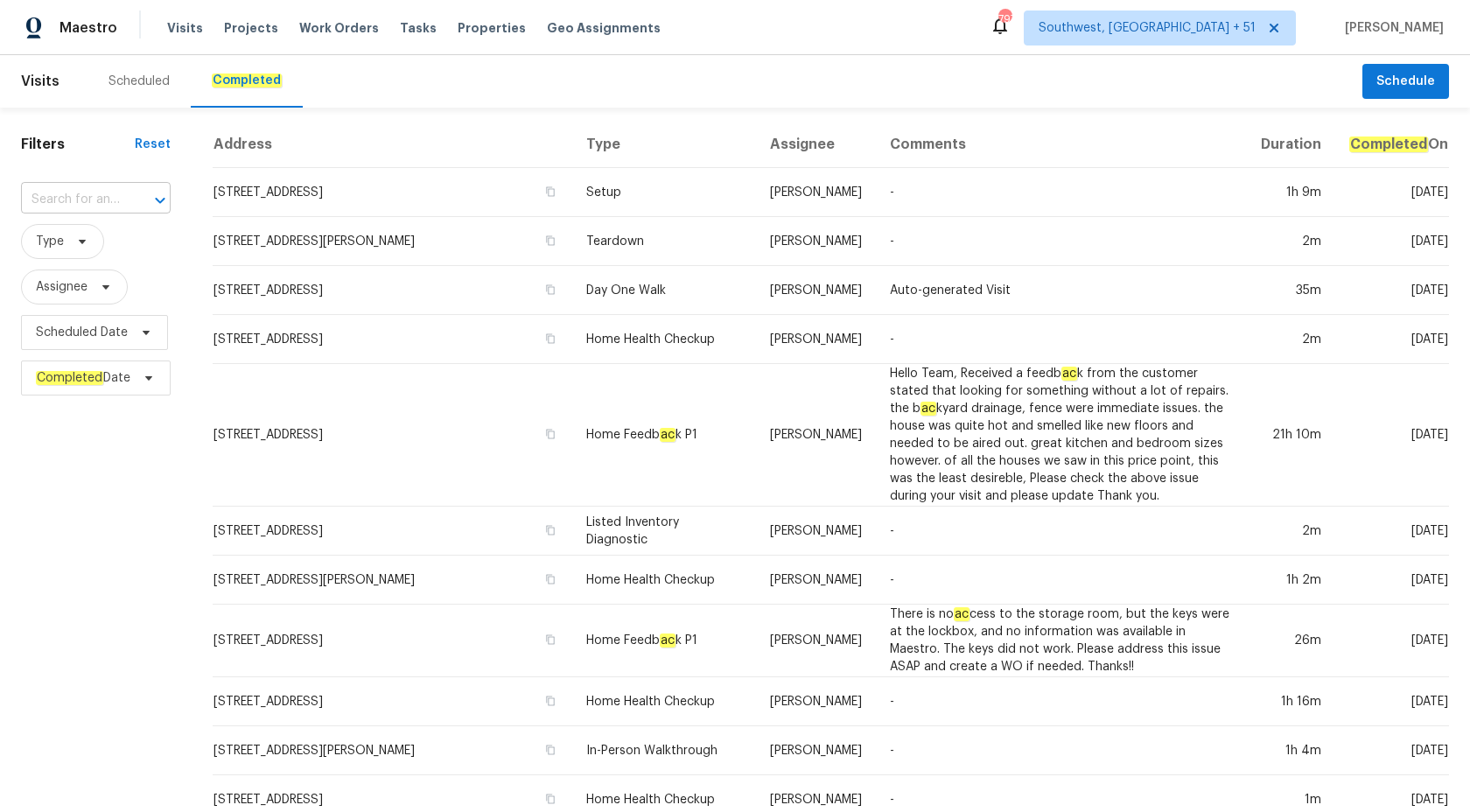
click at [96, 195] on input "text" at bounding box center [71, 199] width 101 height 27
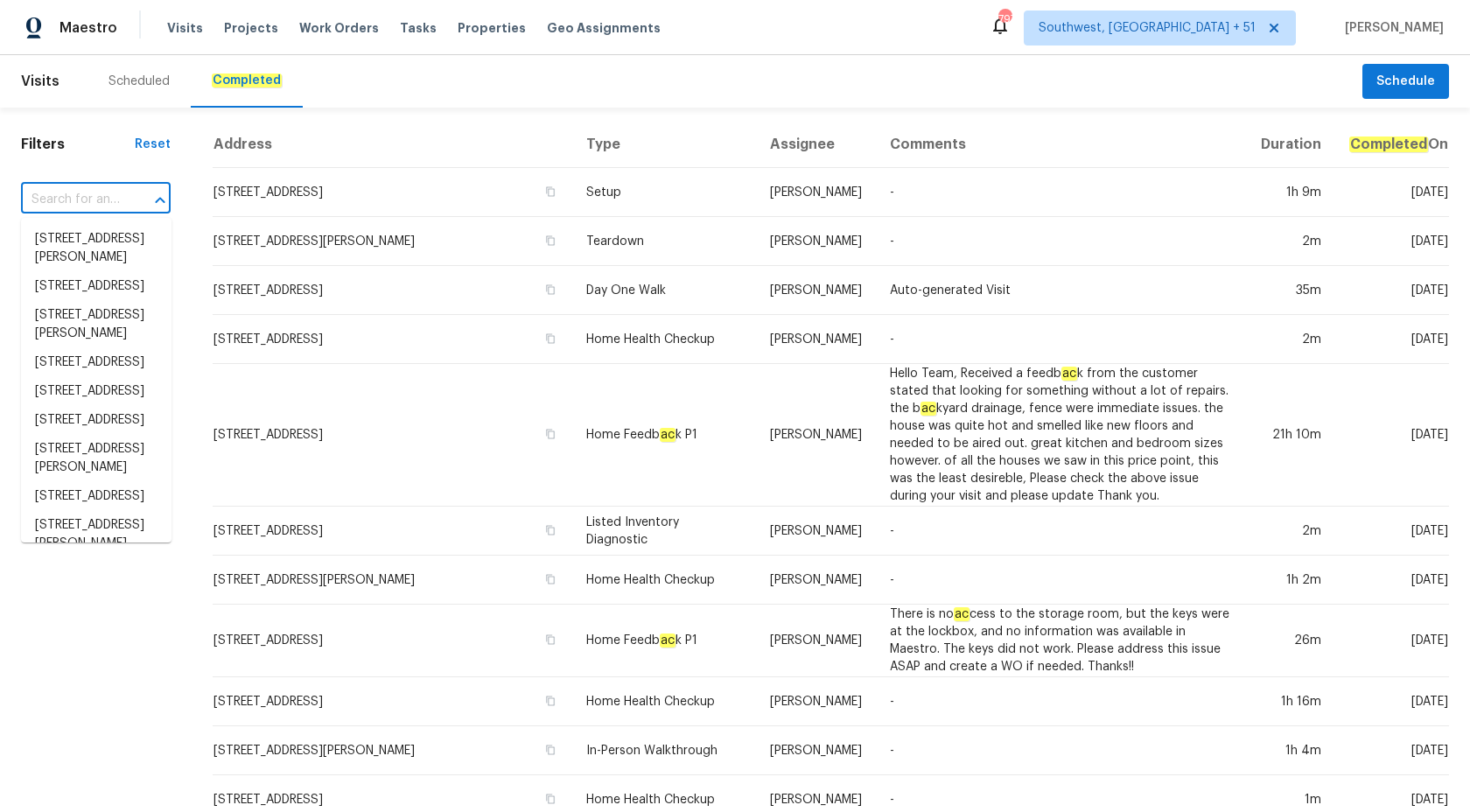
paste input "6904 Drewrys Blf, Bradenton, FL 34203"
type input "6904 Drewrys Blf, Bradenton, FL 34203"
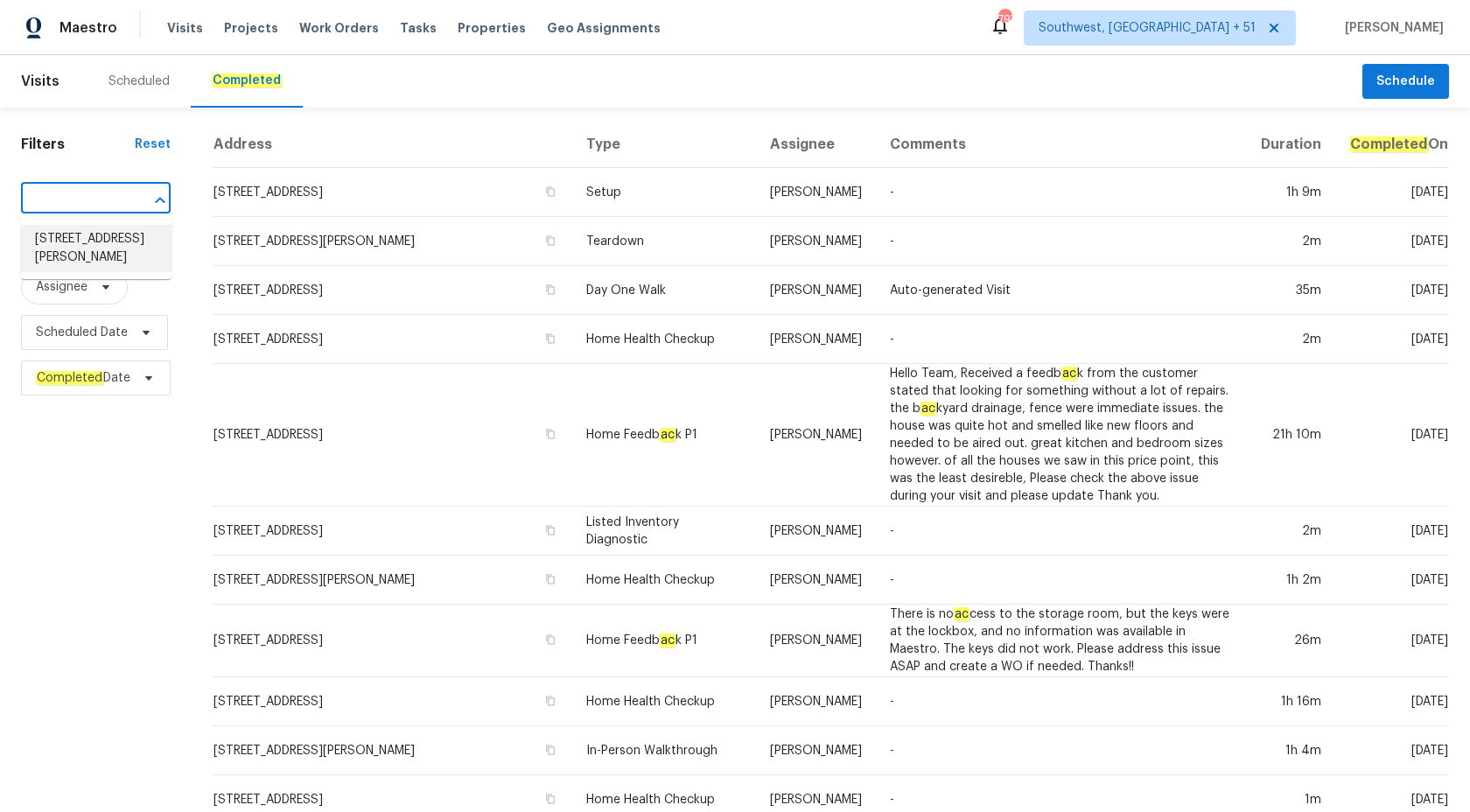
click at [94, 249] on li "6904 Drewrys Blf Apt 810, Bradenton, FL 34203" at bounding box center [96, 248] width 150 height 47
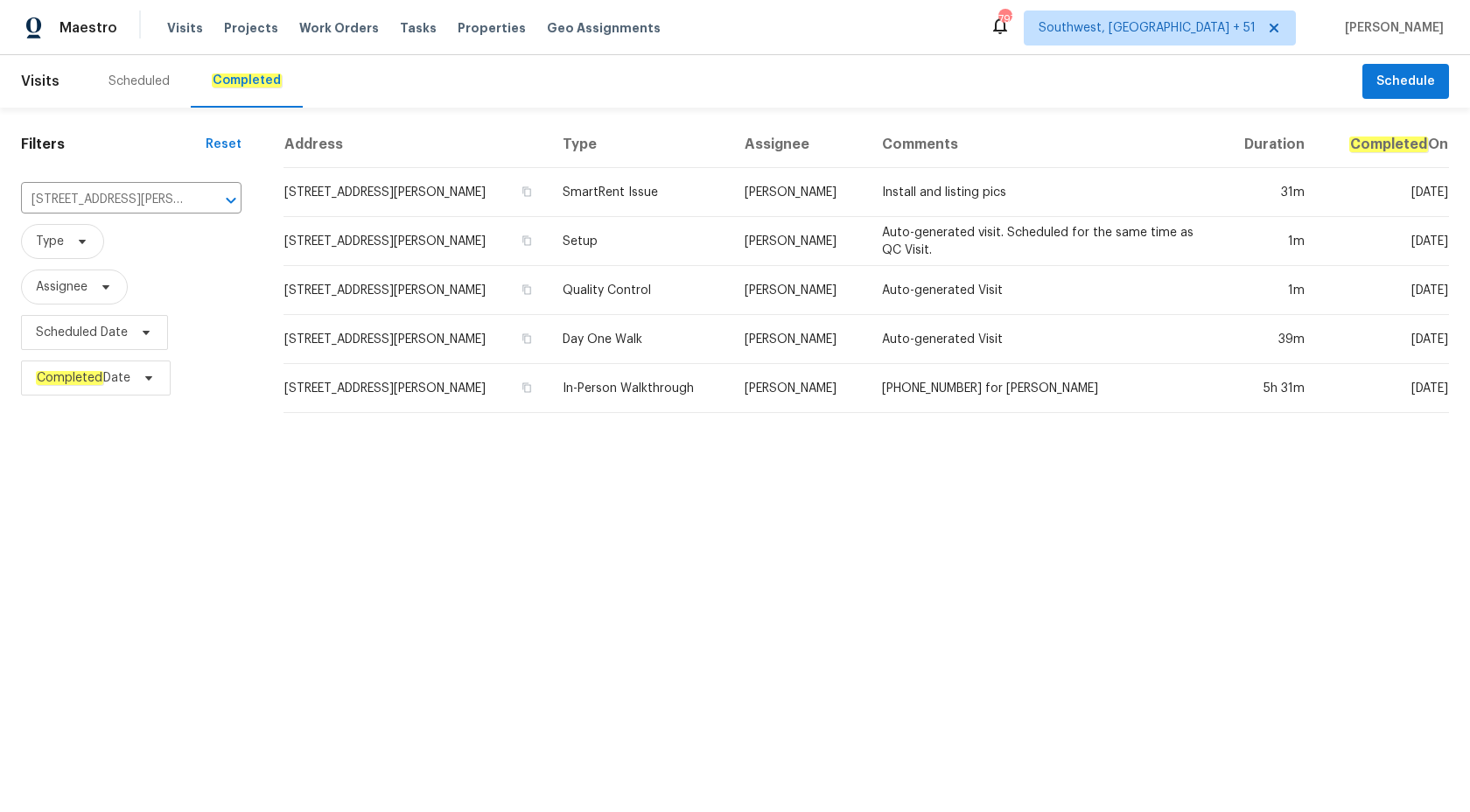
click at [781, 304] on td "Naomi Ferreira" at bounding box center [798, 290] width 137 height 49
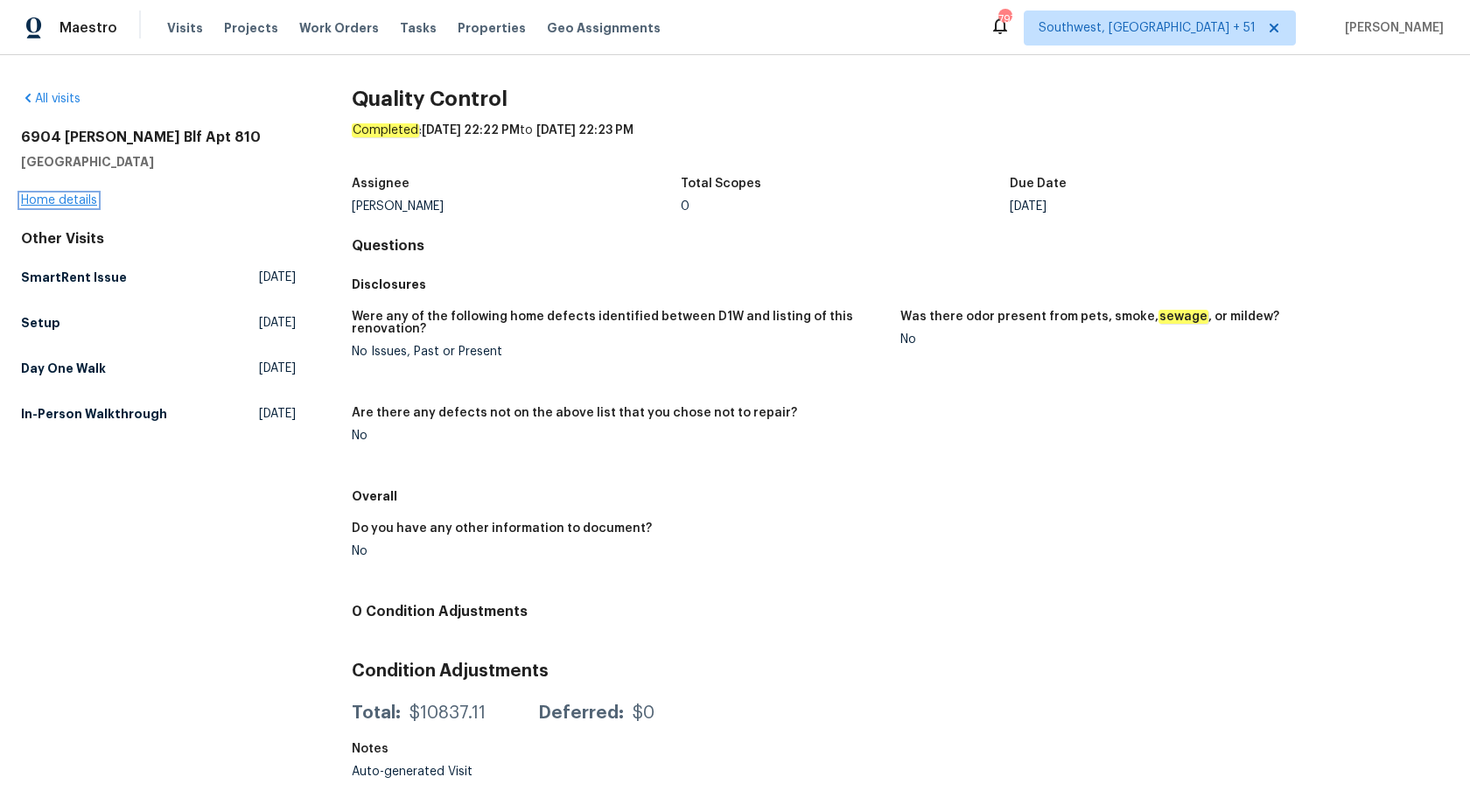
click at [74, 204] on link "Home details" at bounding box center [59, 200] width 76 height 12
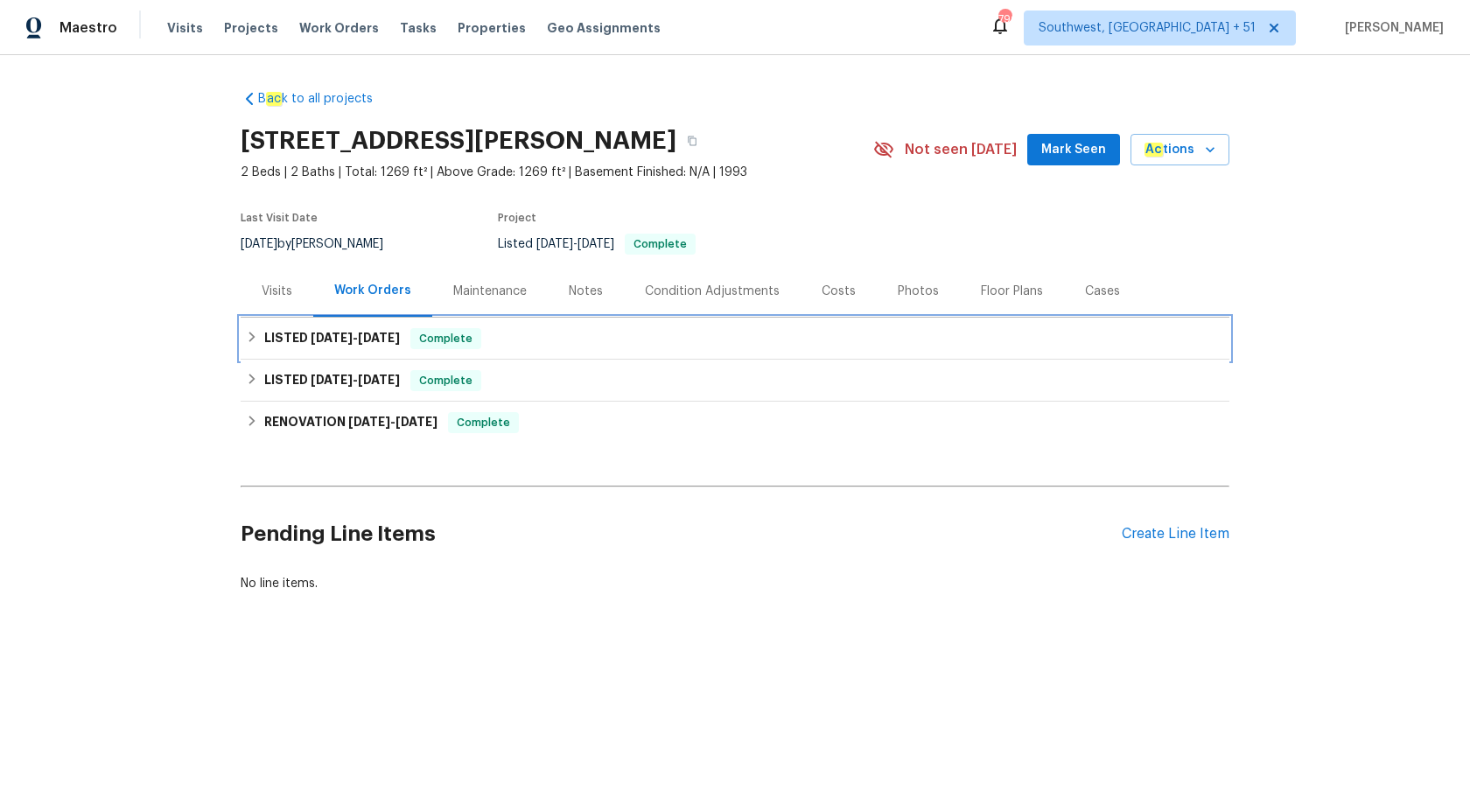
click at [458, 337] on span "Complete" at bounding box center [445, 338] width 67 height 17
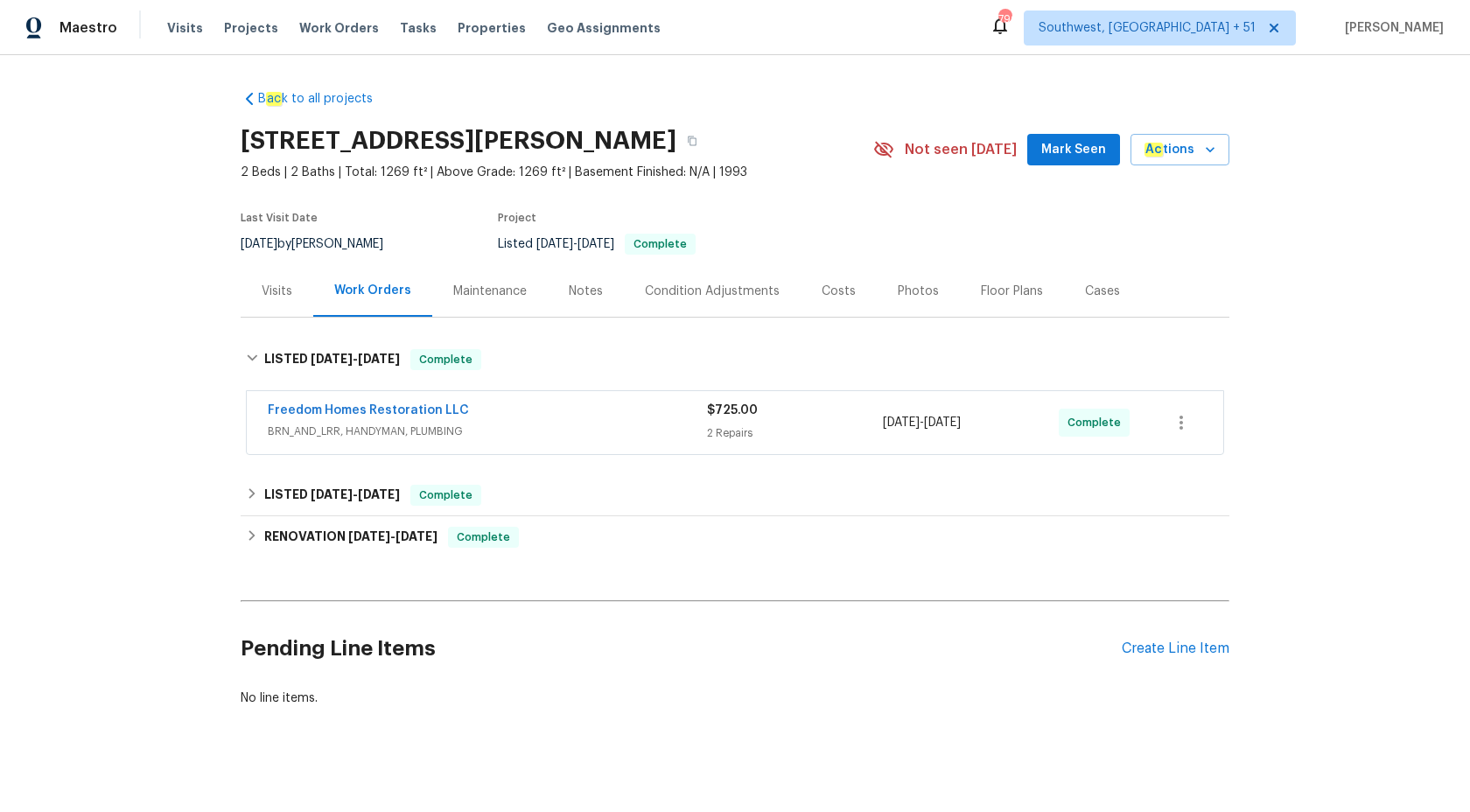
click at [714, 437] on div "2 Repairs" at bounding box center [795, 432] width 176 height 17
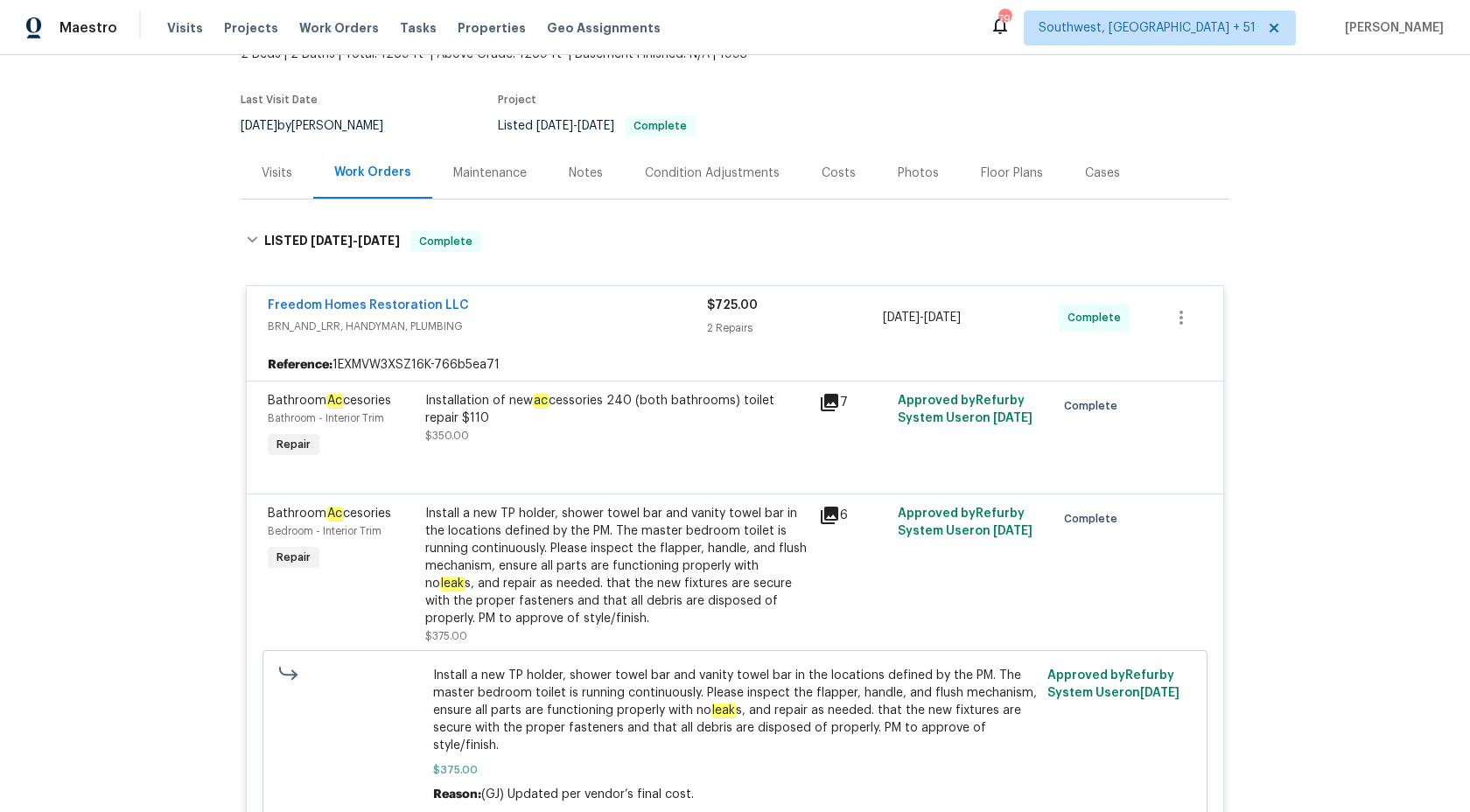
click at [709, 324] on div "2 Repairs" at bounding box center [795, 327] width 176 height 17
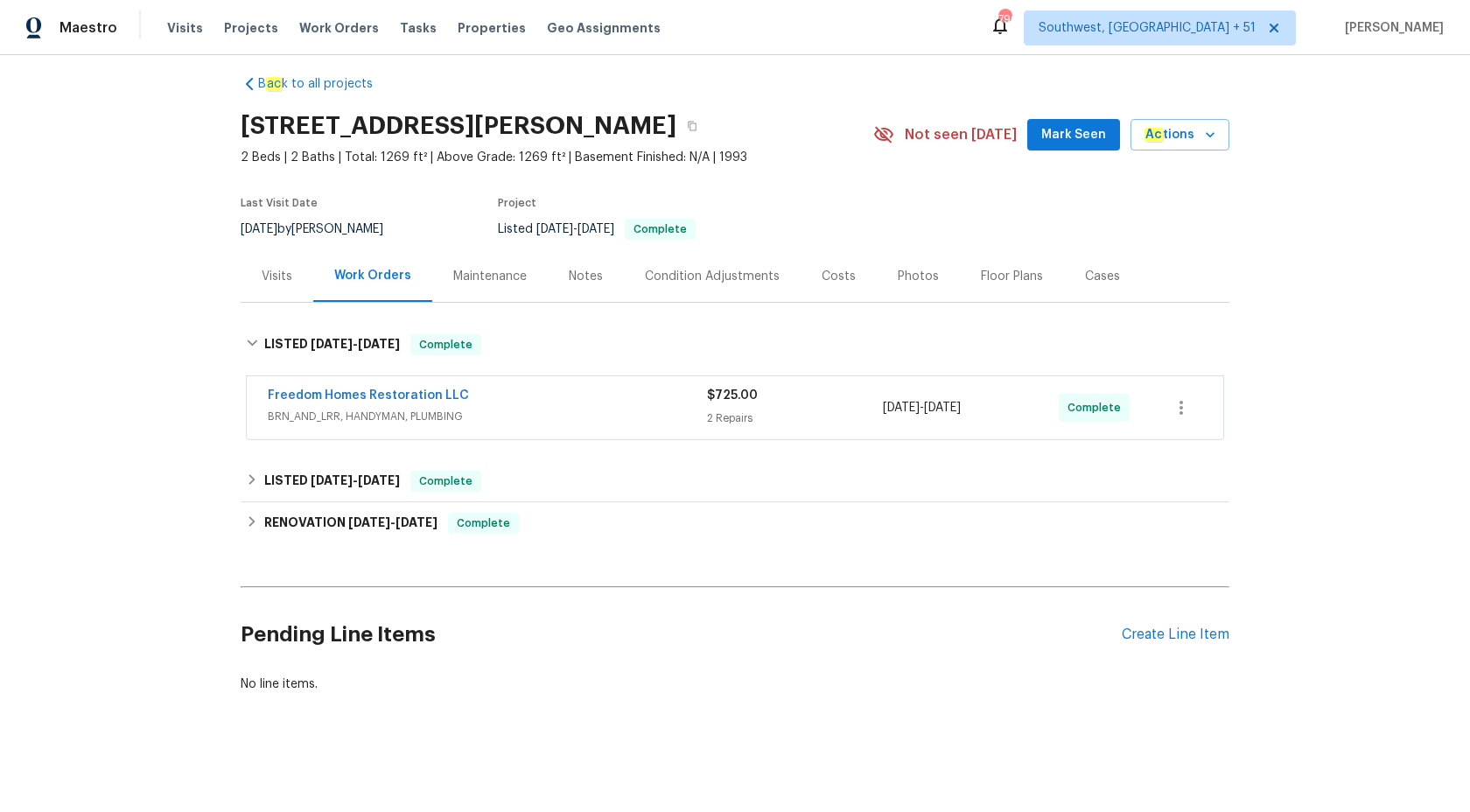
scroll to position [14, 0]
click at [478, 475] on span "Complete" at bounding box center [445, 480] width 67 height 17
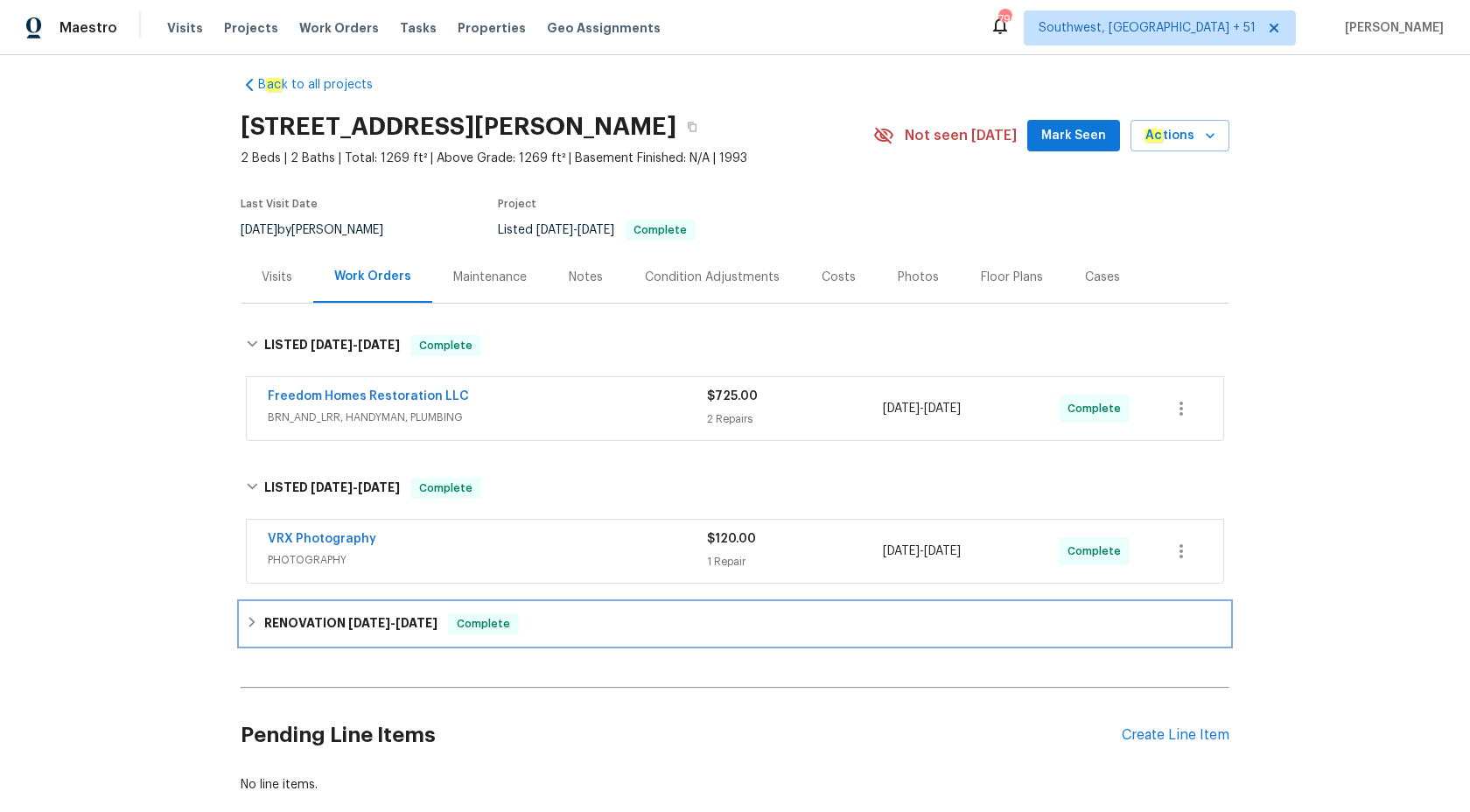
click at [569, 611] on div "RENOVATION 6/30/25 - 7/22/25 Complete" at bounding box center [735, 624] width 988 height 42
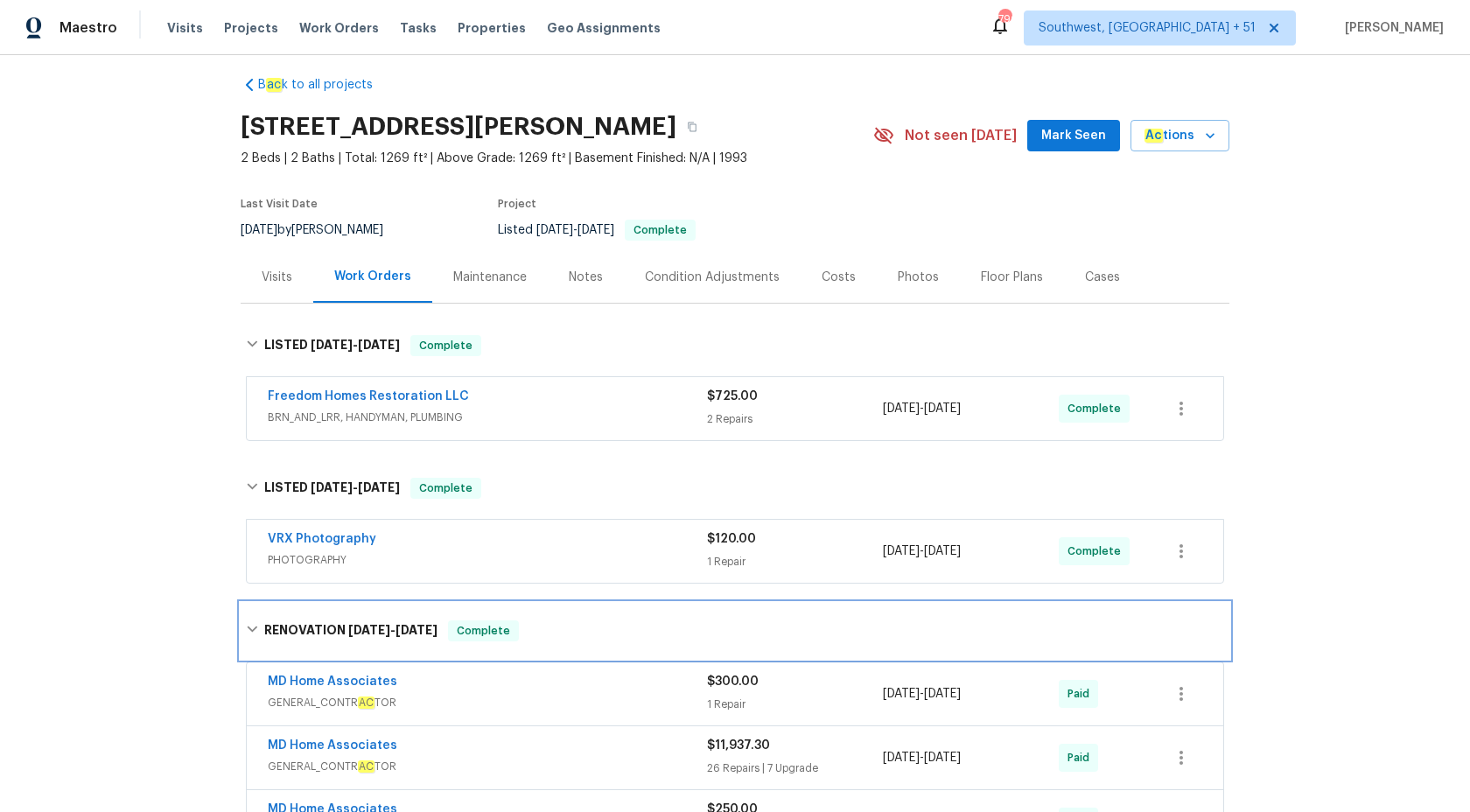
scroll to position [317, 0]
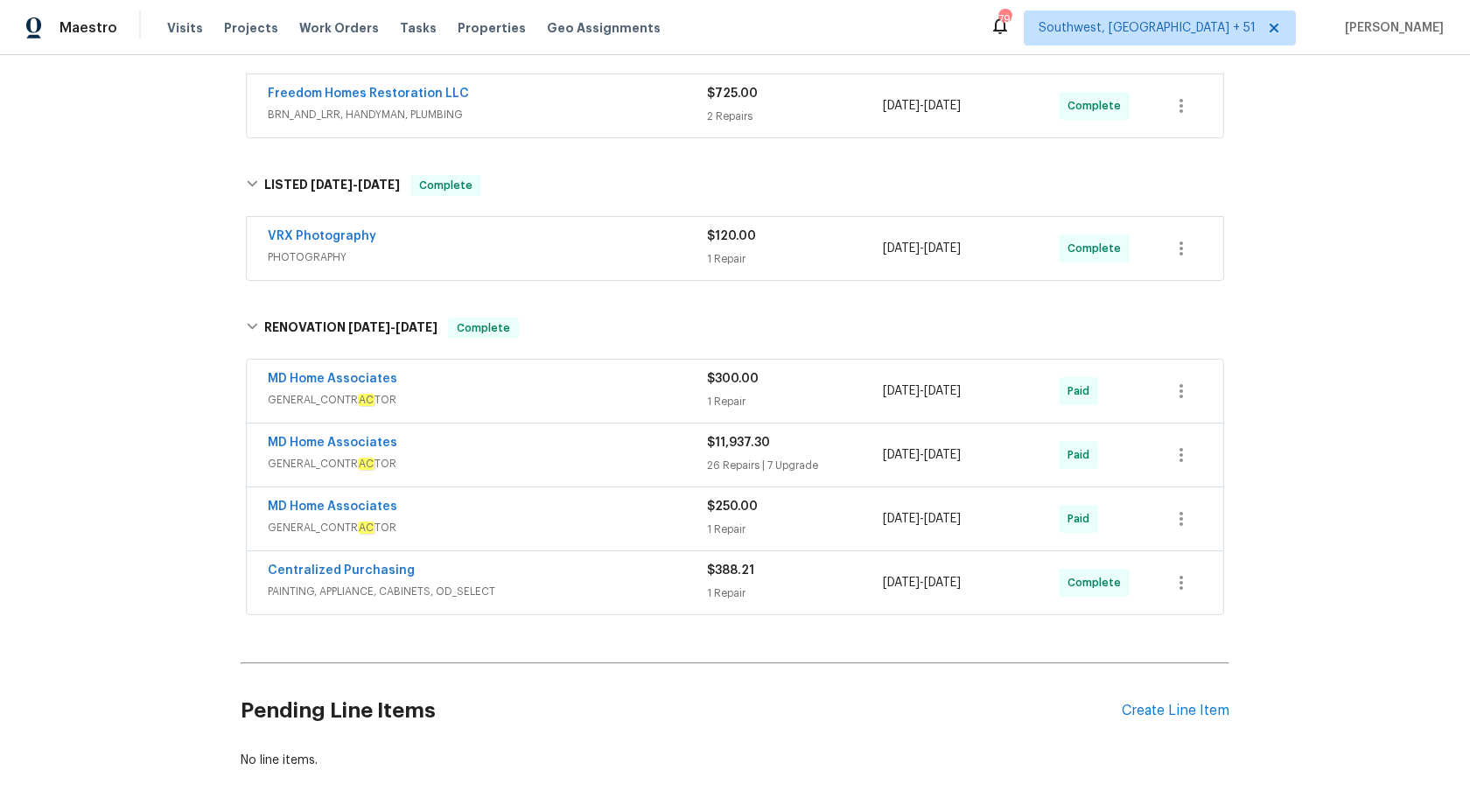
click at [597, 460] on span "GENERAL_CONTR AC TOR" at bounding box center [487, 463] width 439 height 17
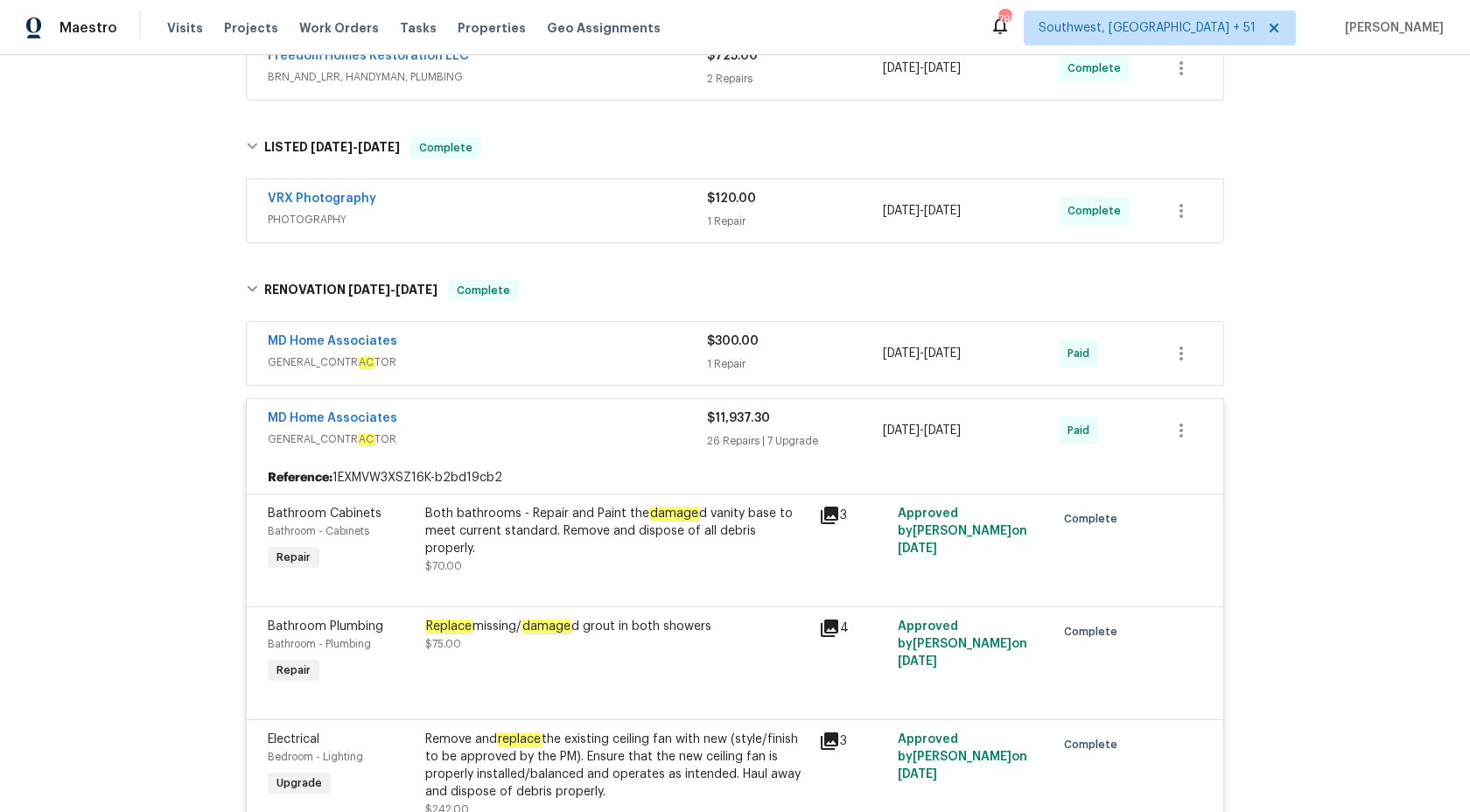
scroll to position [458, 0]
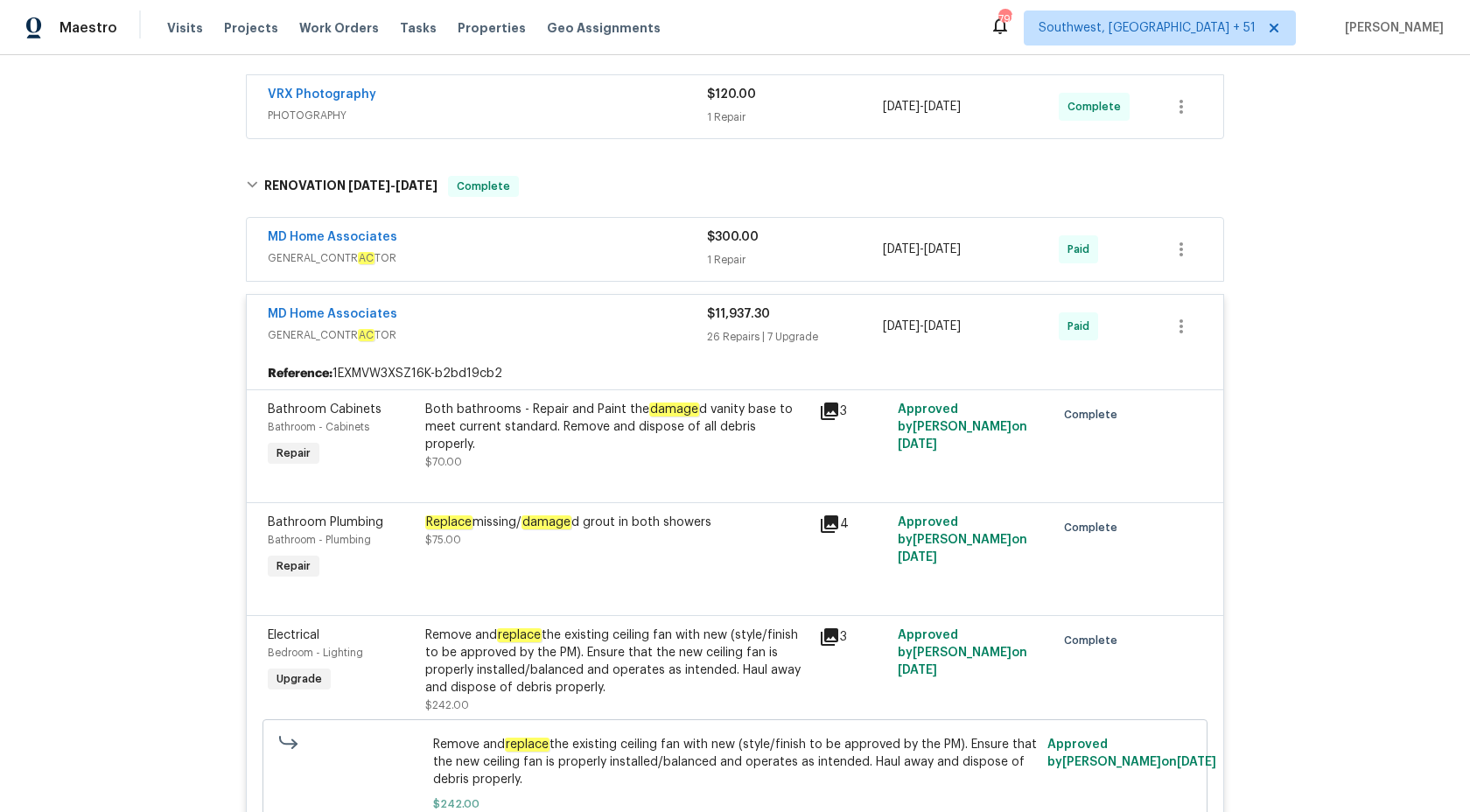
click at [730, 348] on div "MD Home Associates GENERAL_CONTR AC TOR $11,937.30 26 Repairs | 7 Upgrade 6/30/…" at bounding box center [735, 326] width 976 height 63
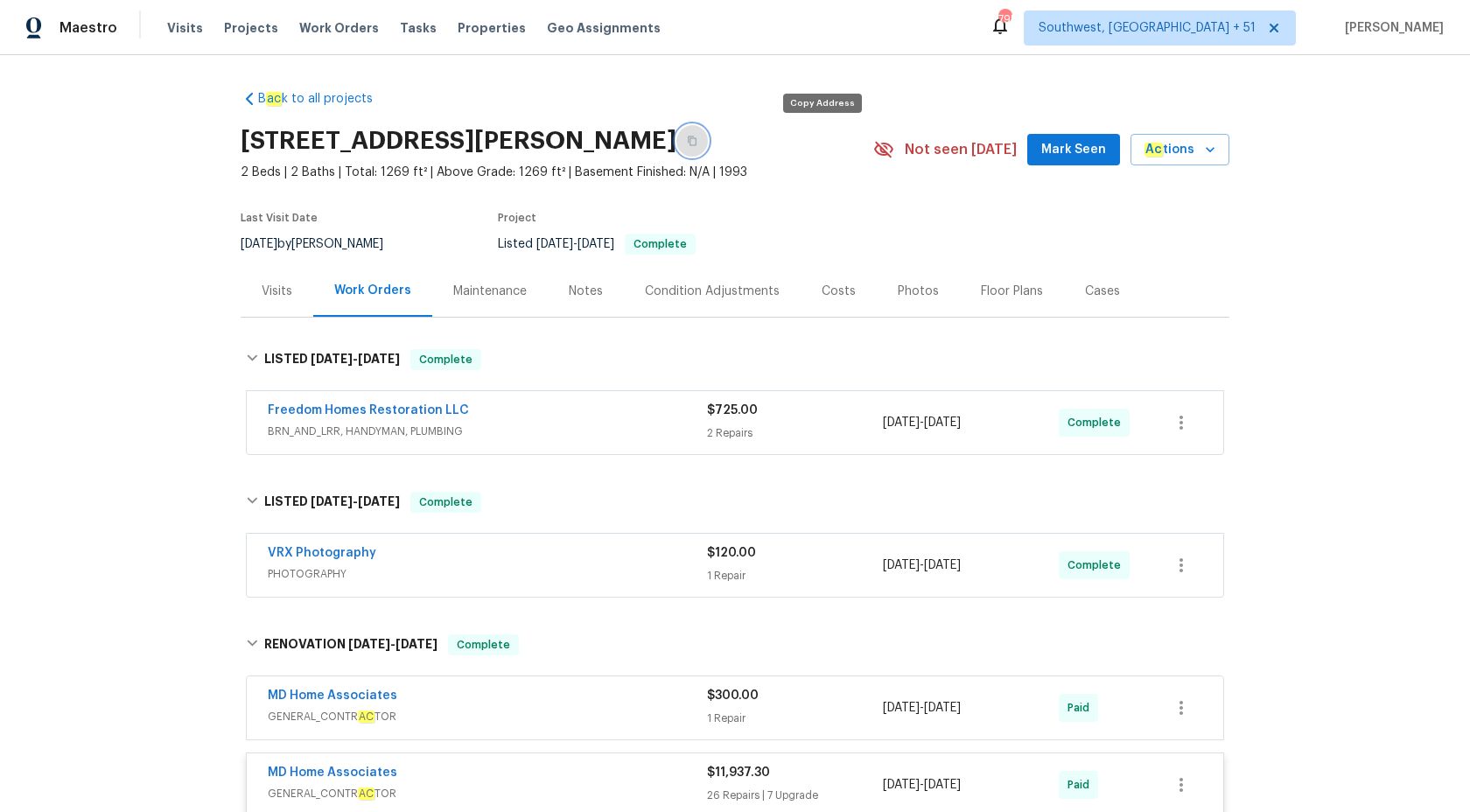
click at [708, 140] on button "button" at bounding box center [691, 140] width 31 height 31
click at [74, 34] on span "Maestro" at bounding box center [88, 27] width 58 height 17
